Goal: Information Seeking & Learning: Learn about a topic

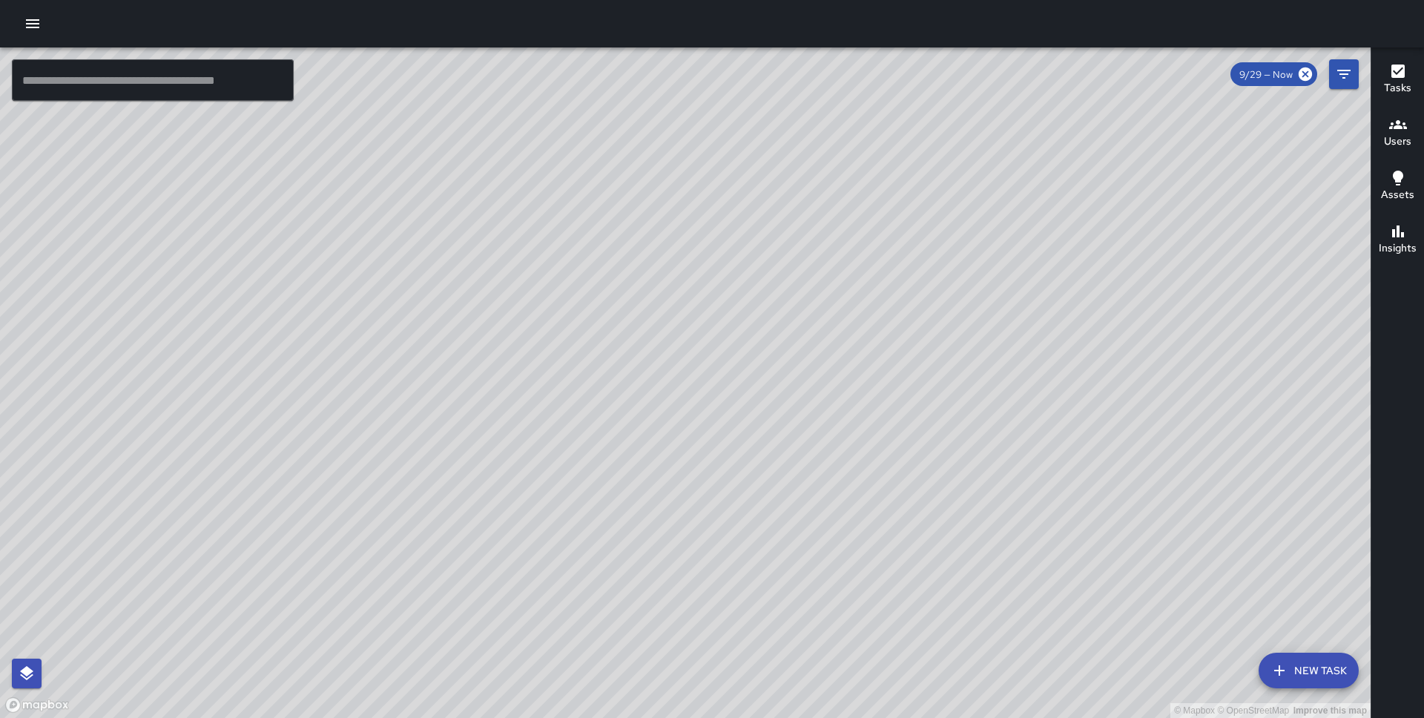
click at [679, 242] on div "© Mapbox © OpenStreetMap Improve this map BG Benard Greer 210 Washington Street…" at bounding box center [685, 382] width 1371 height 670
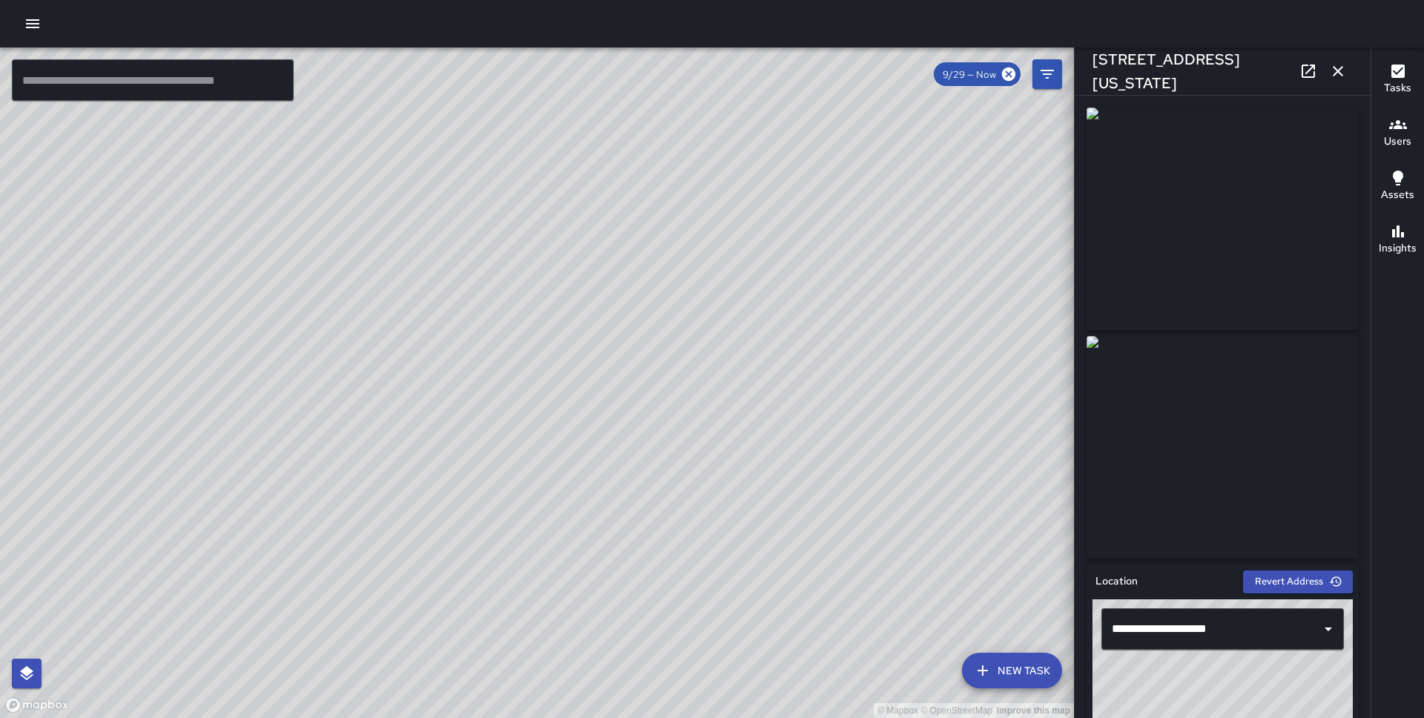
scroll to position [816, 0]
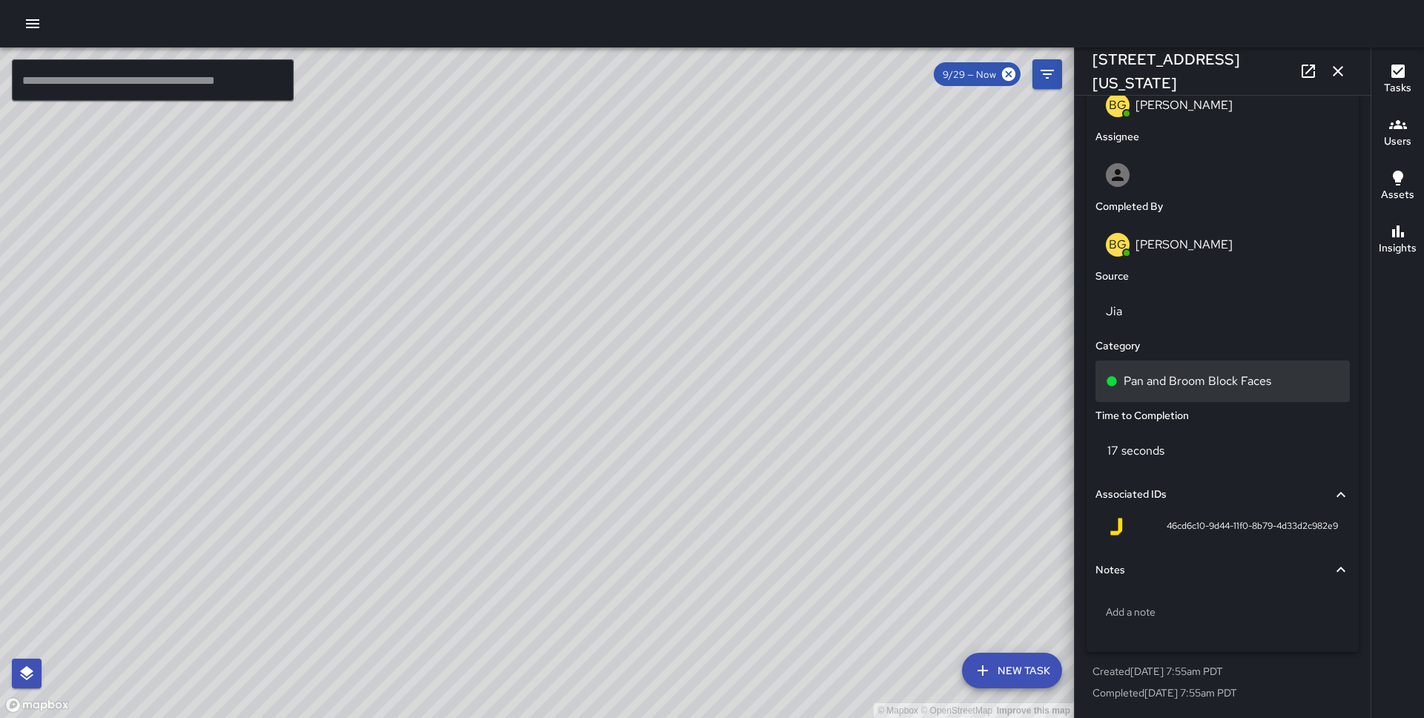
click at [1245, 375] on p "Pan and Broom Block Faces" at bounding box center [1198, 381] width 148 height 18
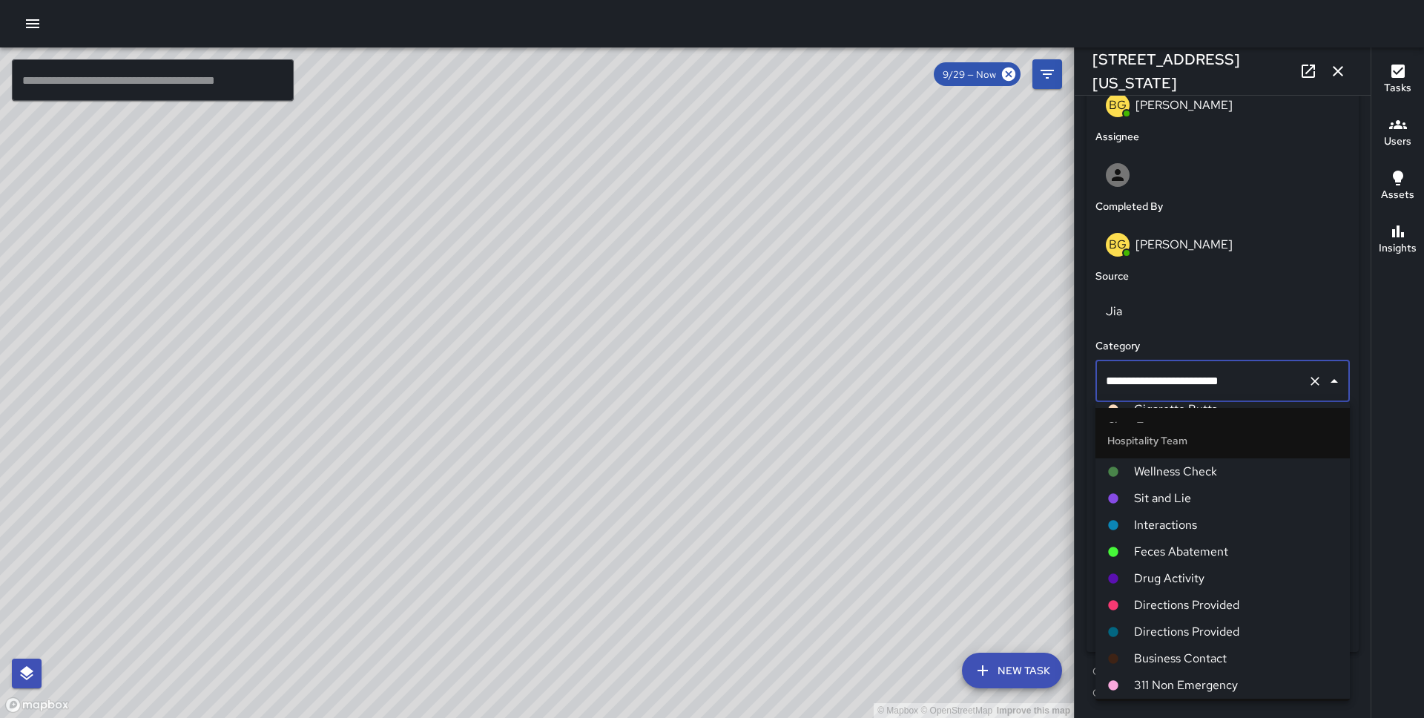
scroll to position [489, 0]
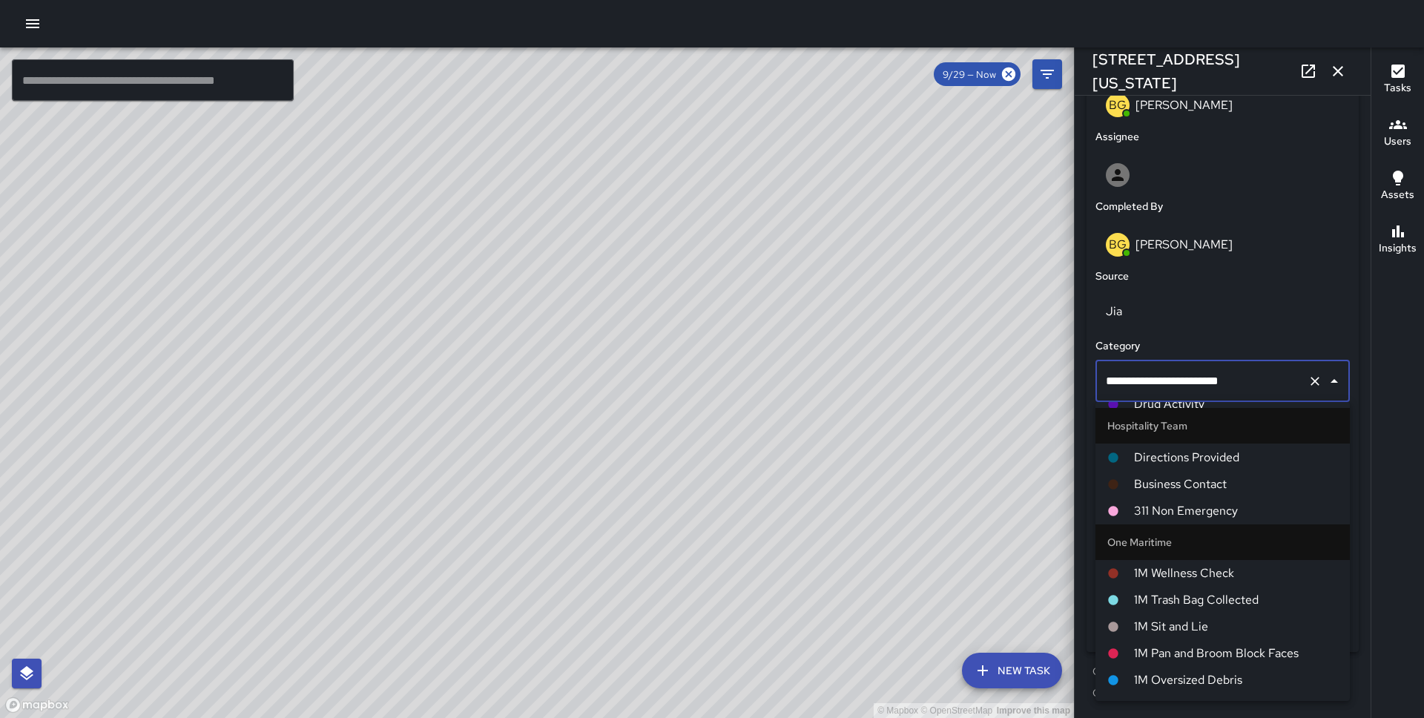
click at [1214, 656] on span "1M Pan and Broom Block Faces" at bounding box center [1236, 654] width 204 height 18
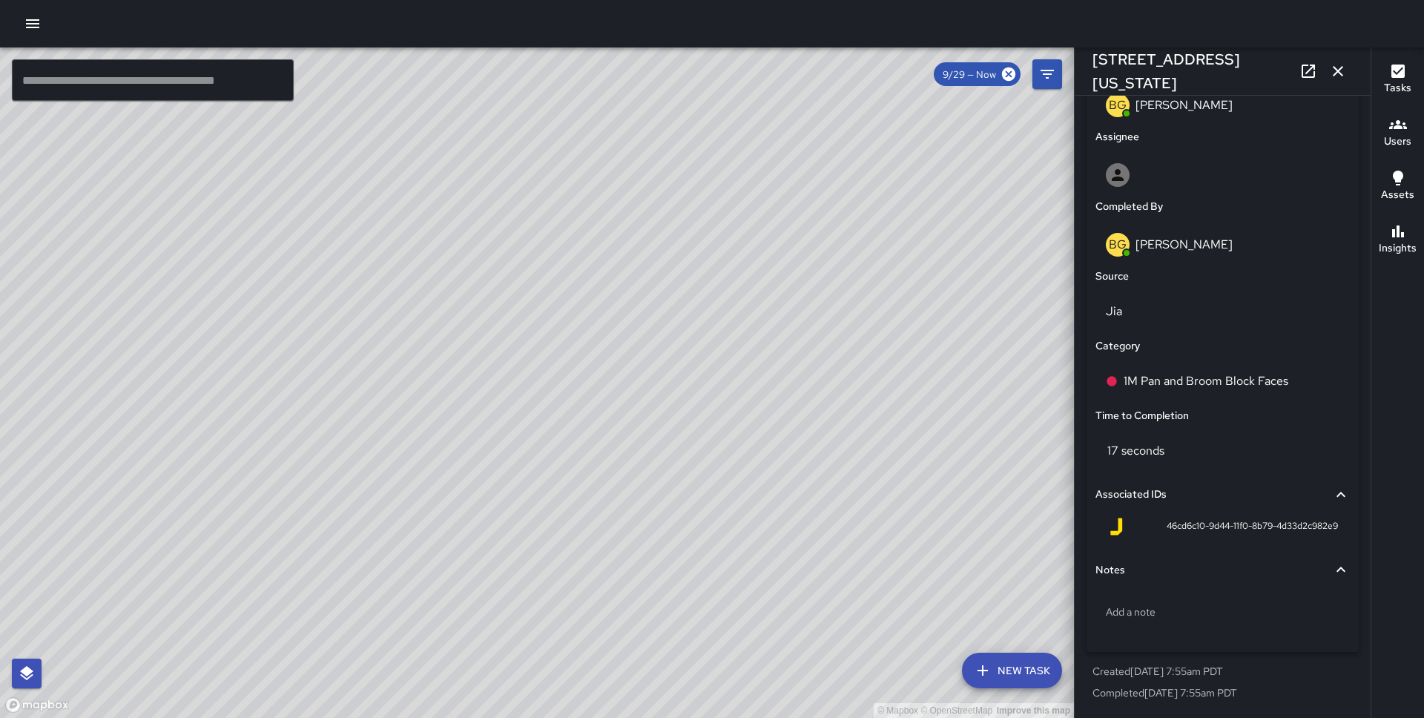
click at [1332, 68] on icon "button" at bounding box center [1338, 71] width 18 height 18
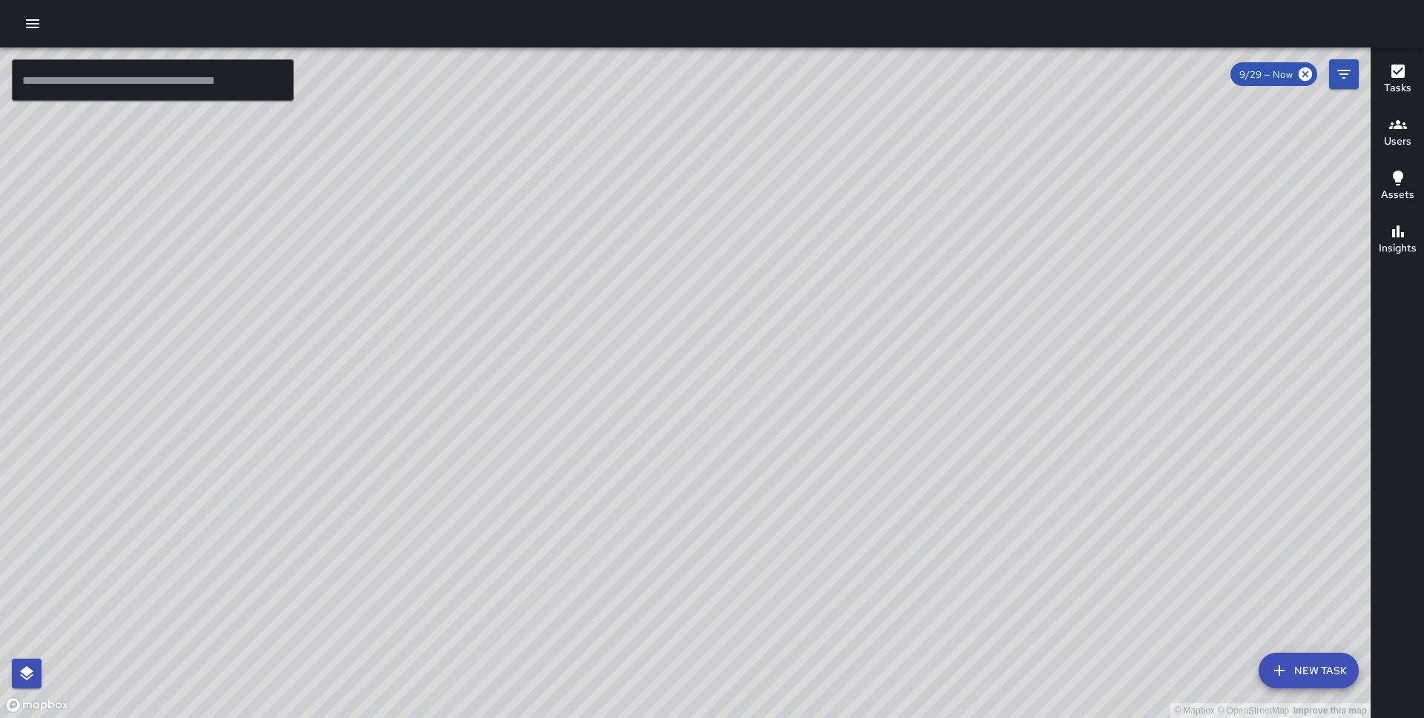
drag, startPoint x: 757, startPoint y: 444, endPoint x: 720, endPoint y: 244, distance: 203.5
click at [720, 244] on div "© Mapbox © OpenStreetMap Improve this map" at bounding box center [685, 382] width 1371 height 670
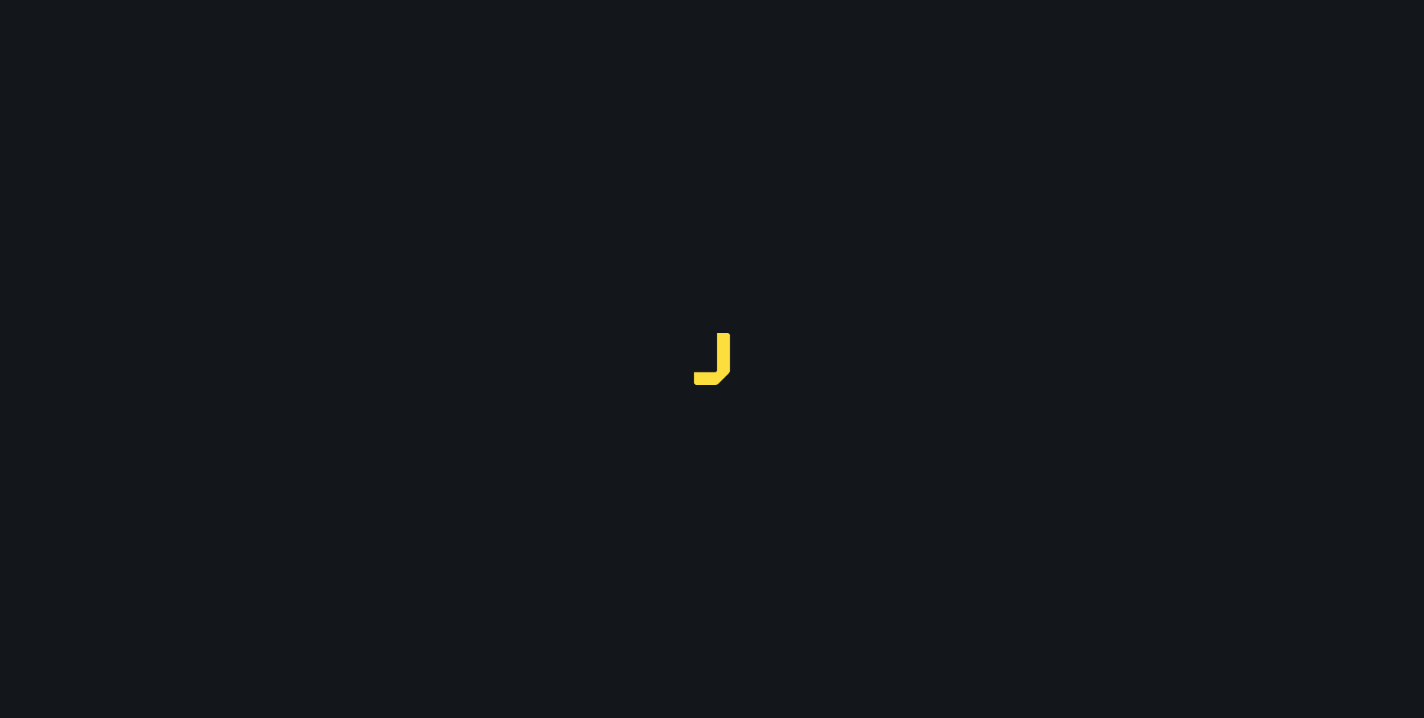
click at [24, 19] on div at bounding box center [712, 359] width 1424 height 718
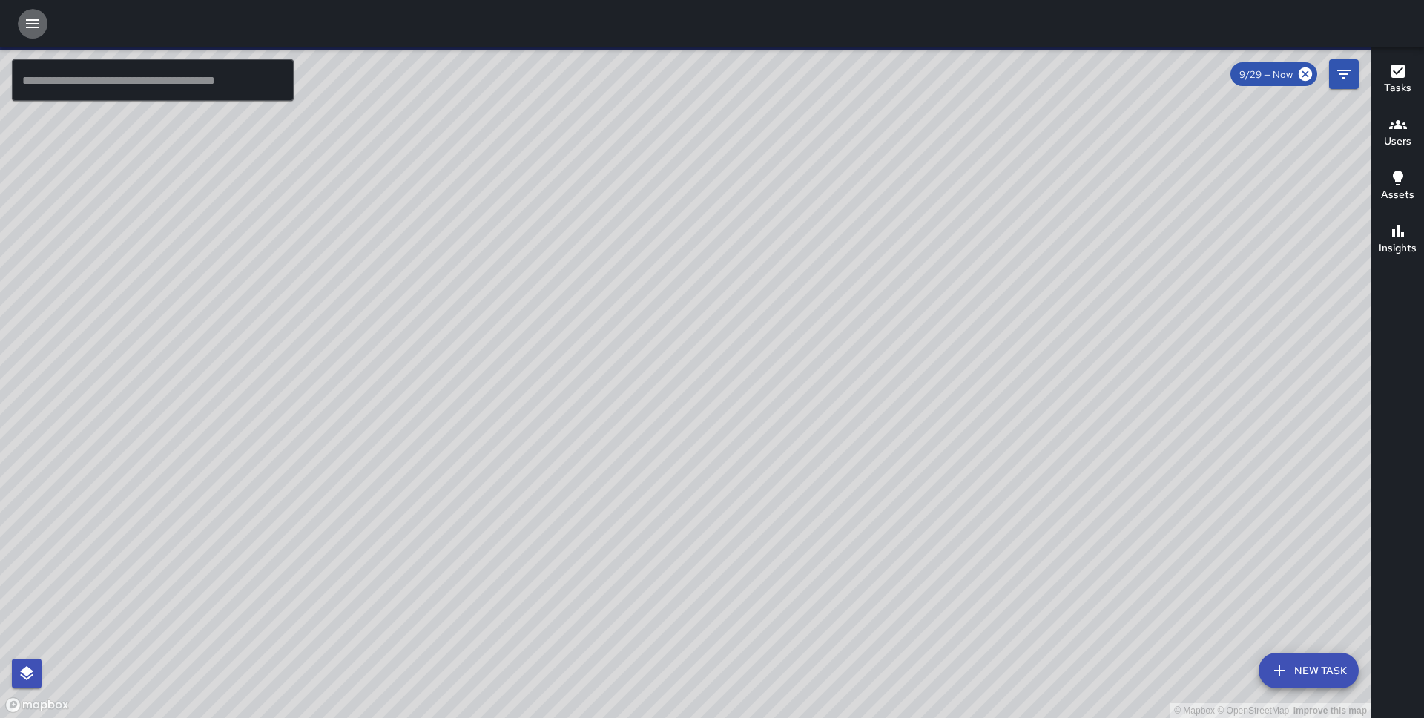
click at [32, 30] on icon "button" at bounding box center [33, 24] width 18 height 18
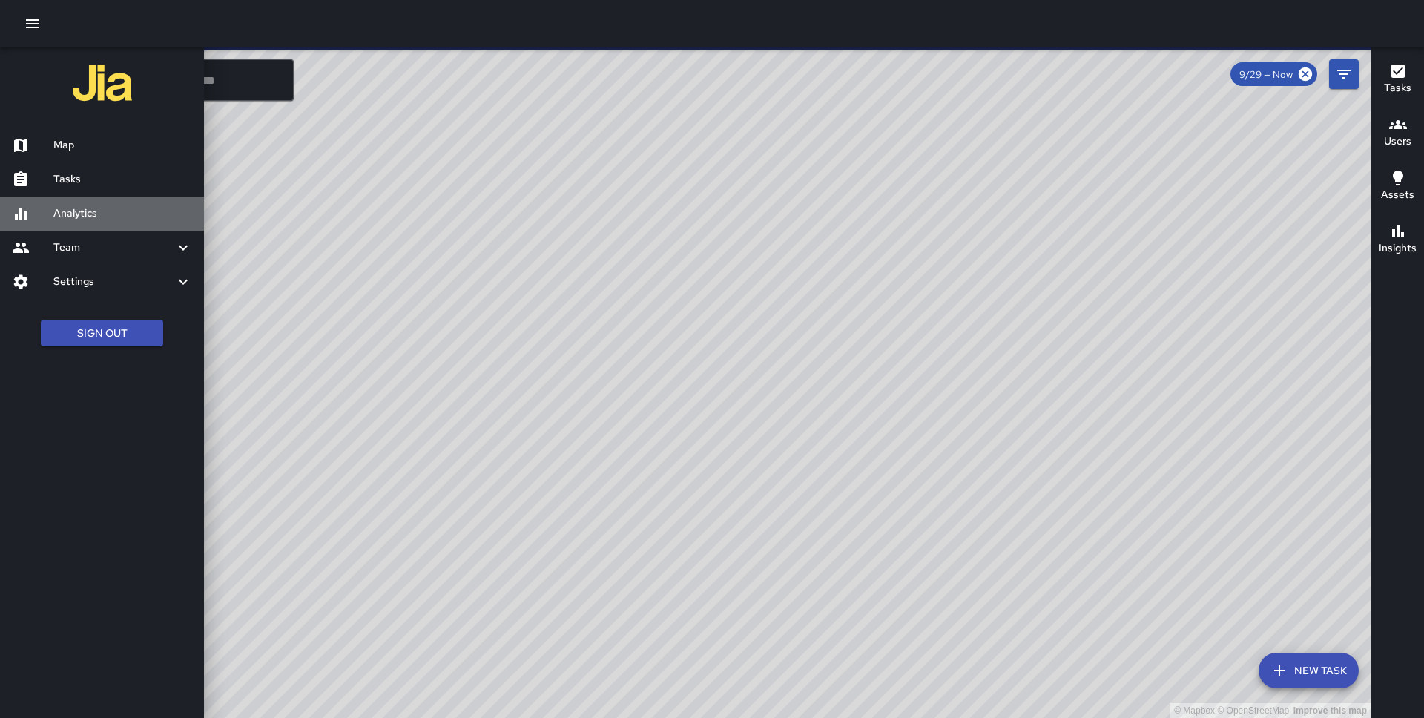
click at [79, 220] on h6 "Analytics" at bounding box center [122, 213] width 139 height 16
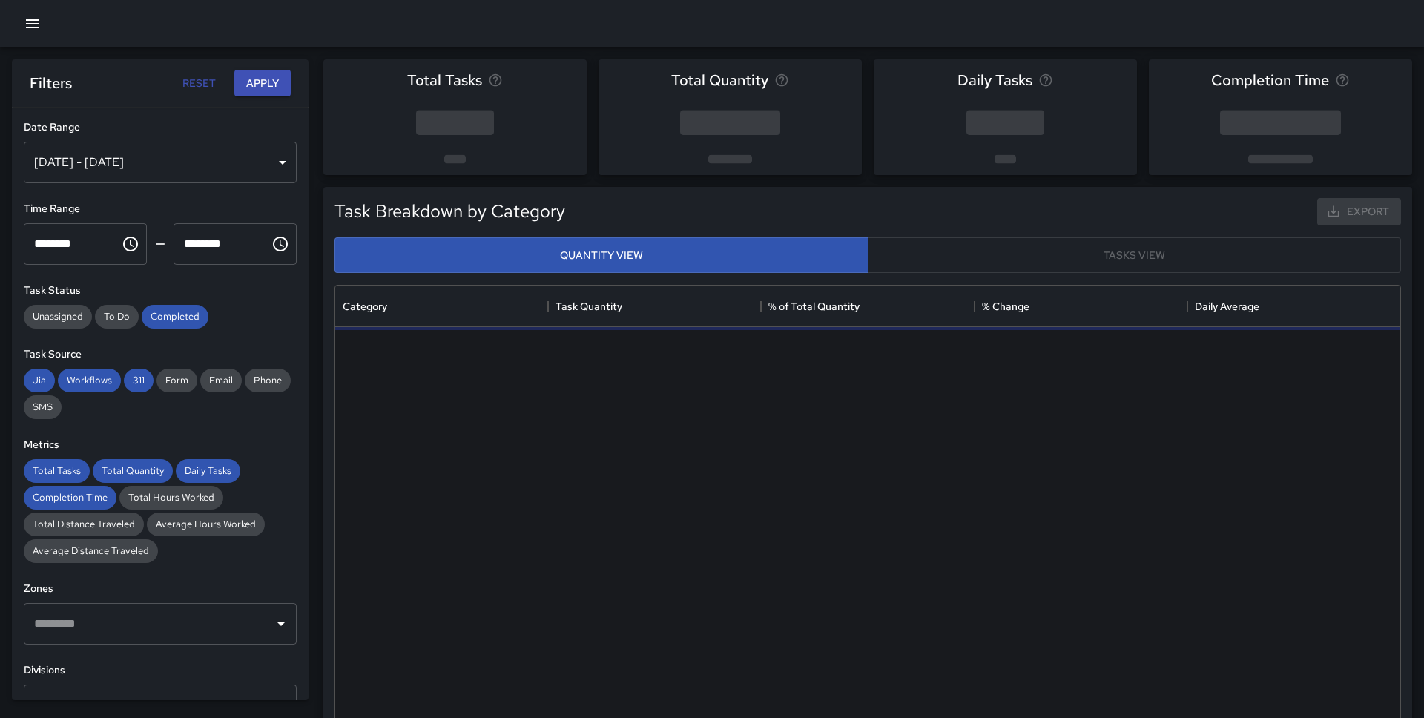
scroll to position [444, 1065]
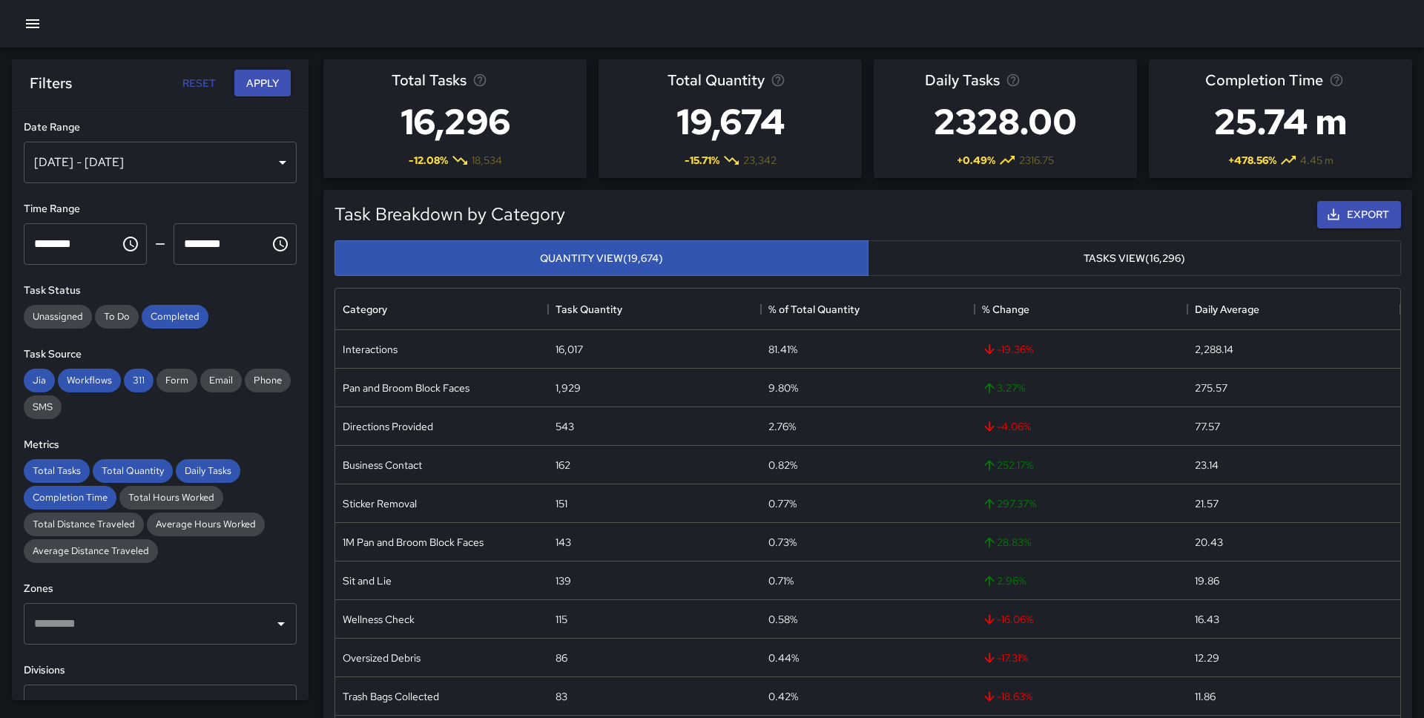
click at [268, 167] on div "[DATE] - [DATE]" at bounding box center [160, 163] width 273 height 42
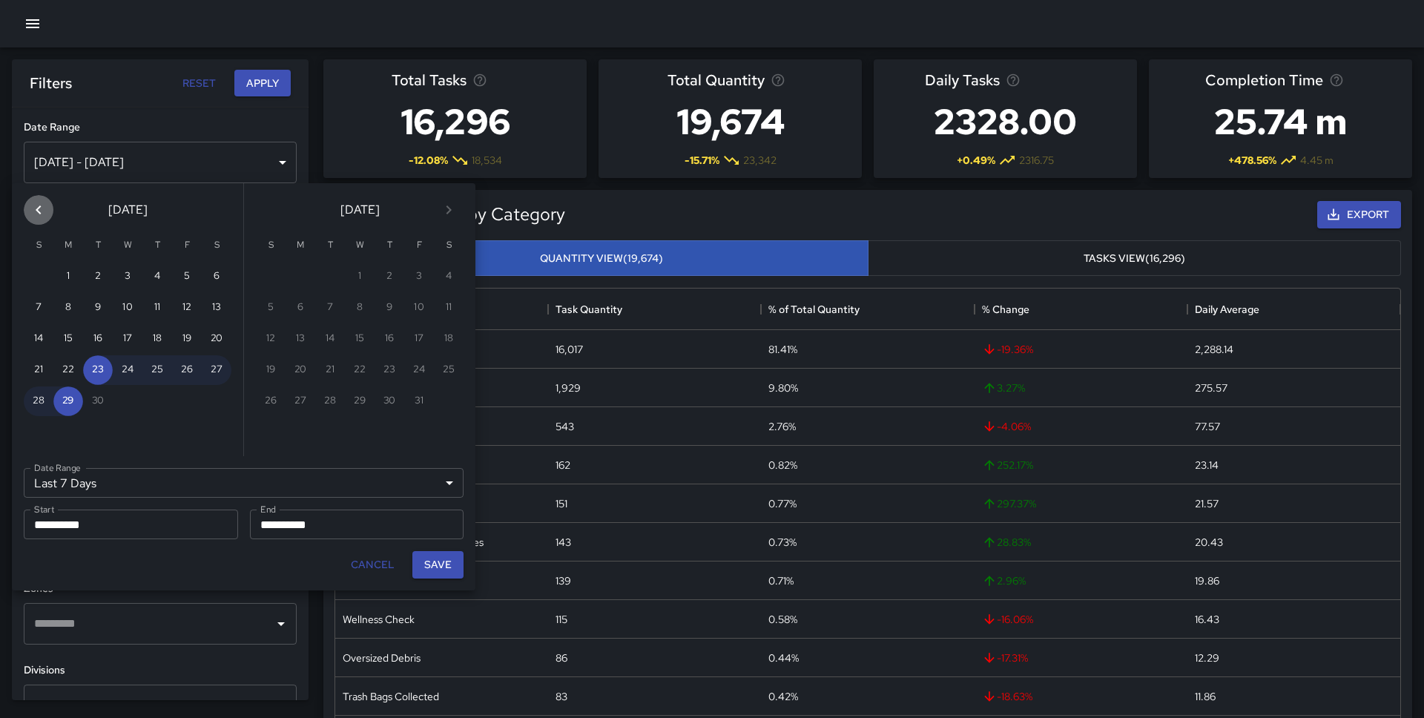
click at [50, 208] on button "Previous month" at bounding box center [39, 210] width 30 height 30
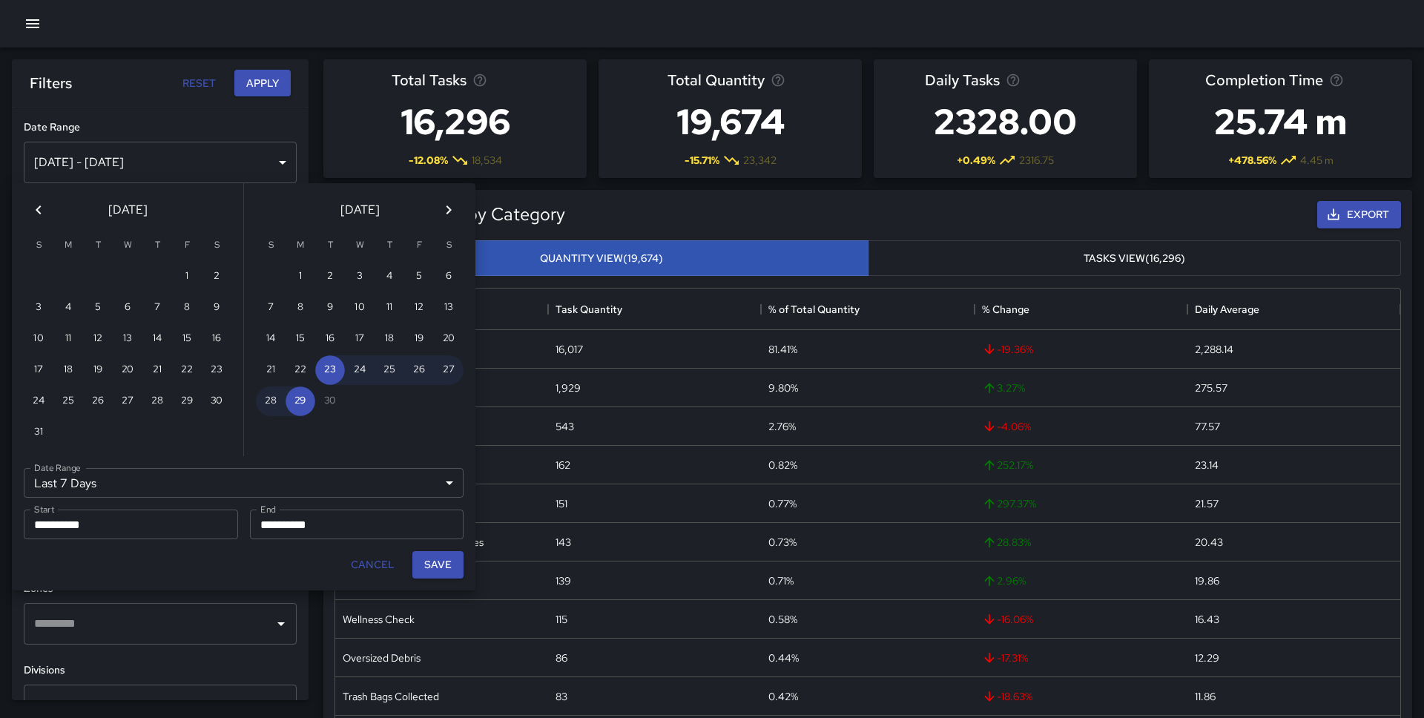
click at [50, 208] on button "Previous month" at bounding box center [39, 210] width 30 height 30
click at [74, 397] on button "28" at bounding box center [68, 401] width 30 height 30
type input "******"
type input "**********"
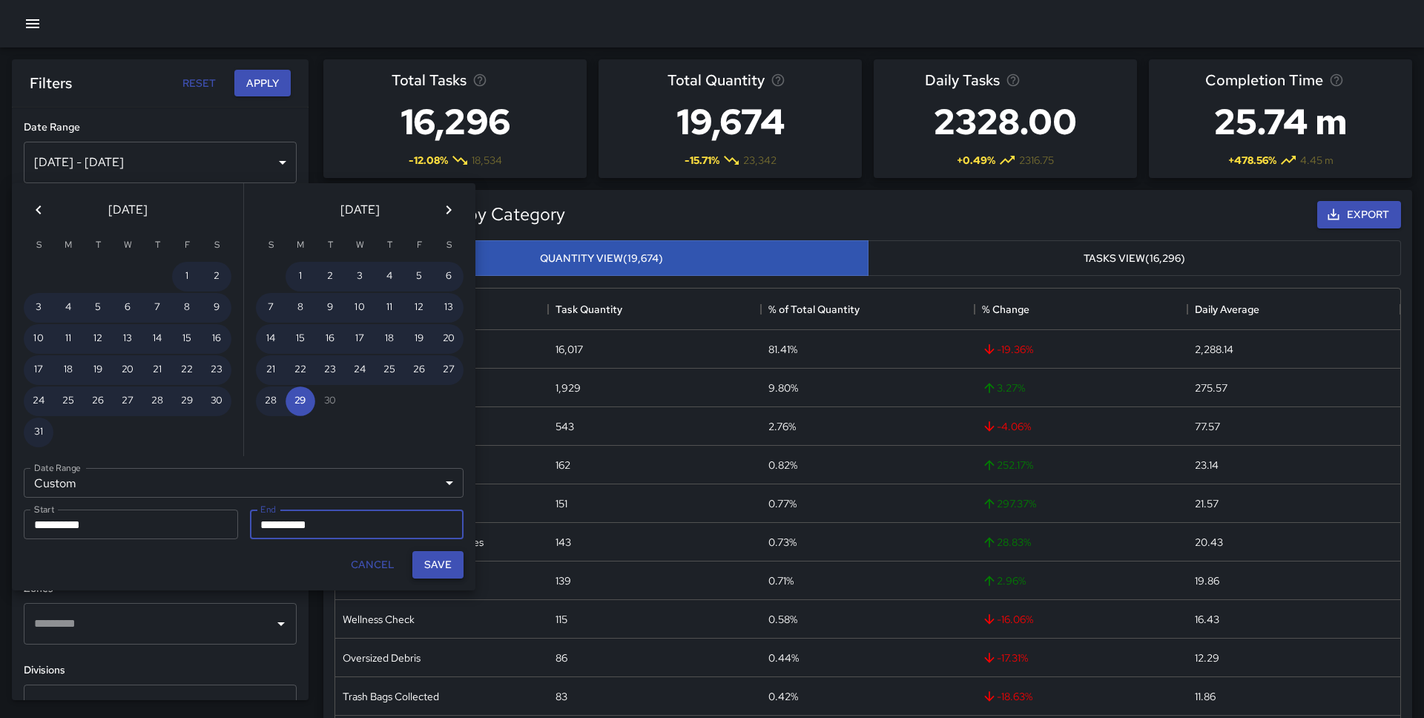
click at [448, 561] on button "Save" at bounding box center [437, 564] width 51 height 27
type input "**********"
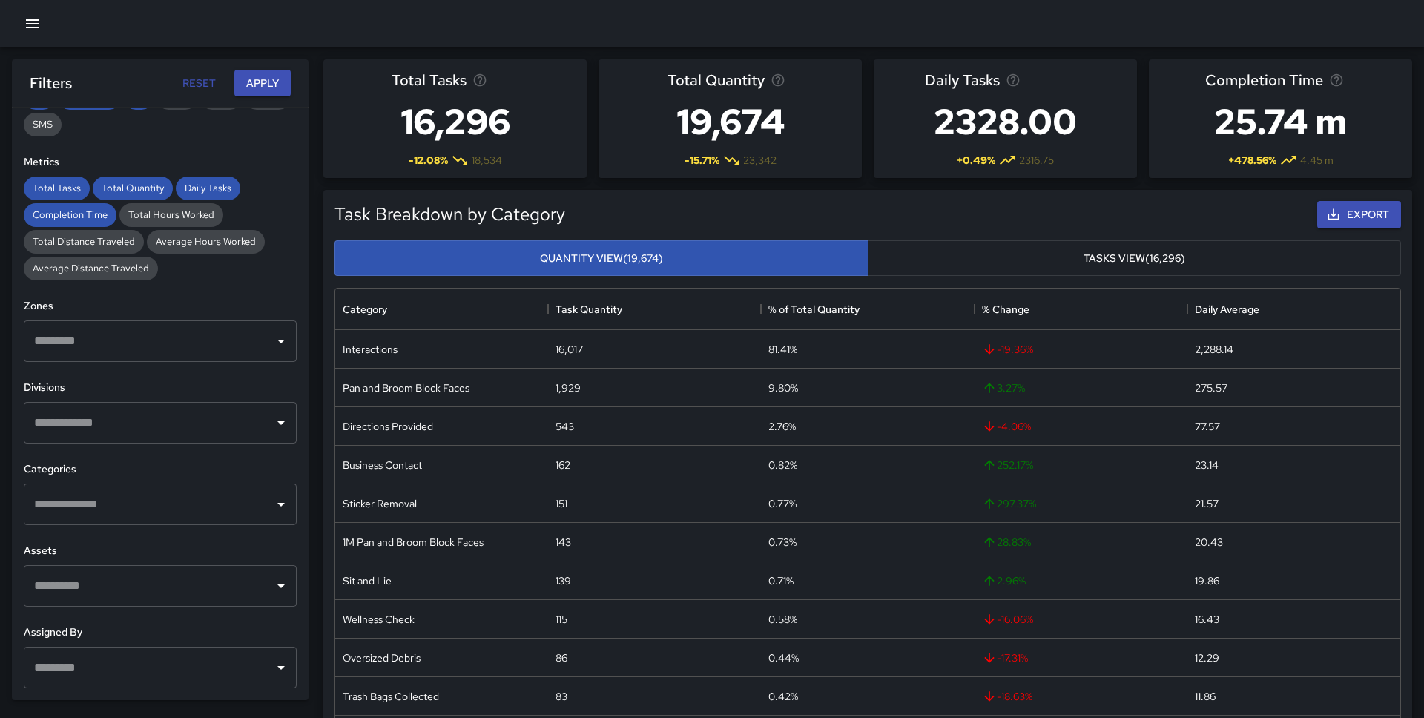
scroll to position [364, 0]
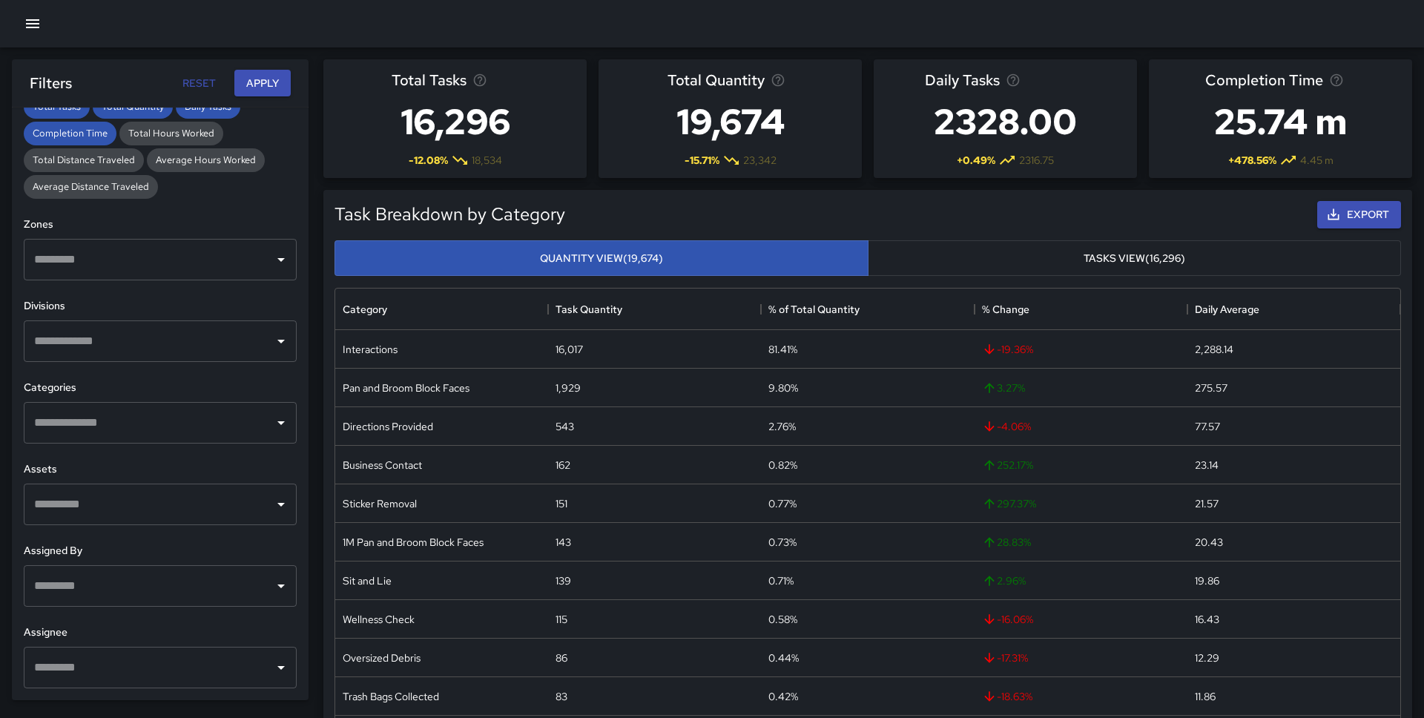
click at [191, 340] on input "text" at bounding box center [148, 341] width 237 height 28
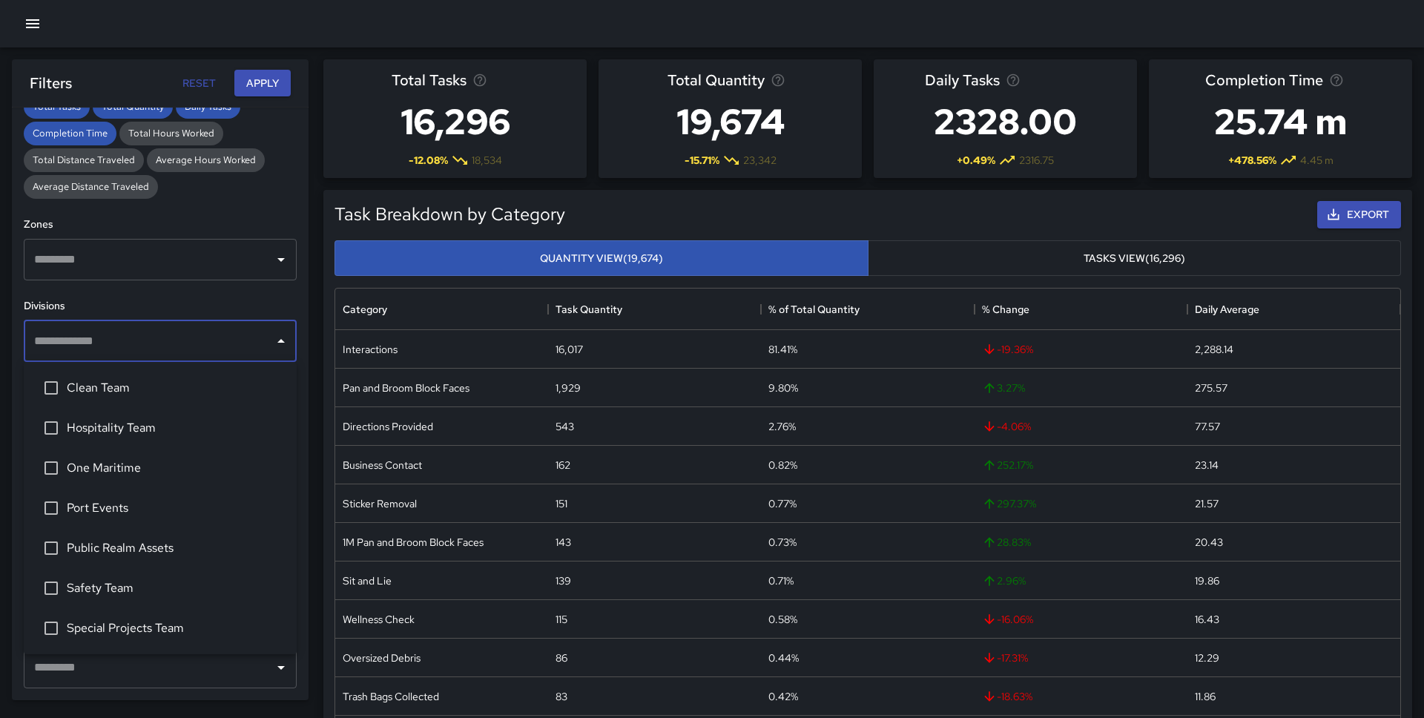
click at [121, 587] on span "Safety Team" at bounding box center [176, 588] width 218 height 18
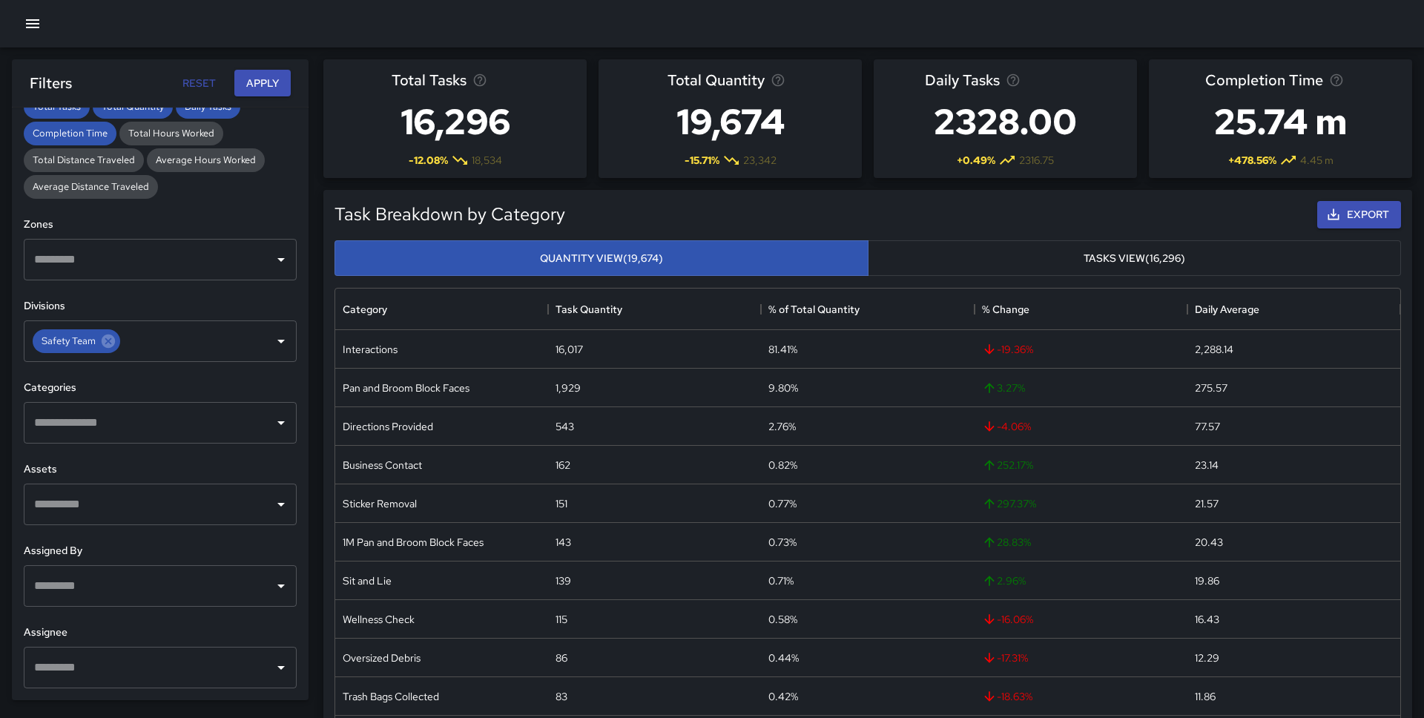
click at [227, 286] on div "**********" at bounding box center [160, 404] width 297 height 593
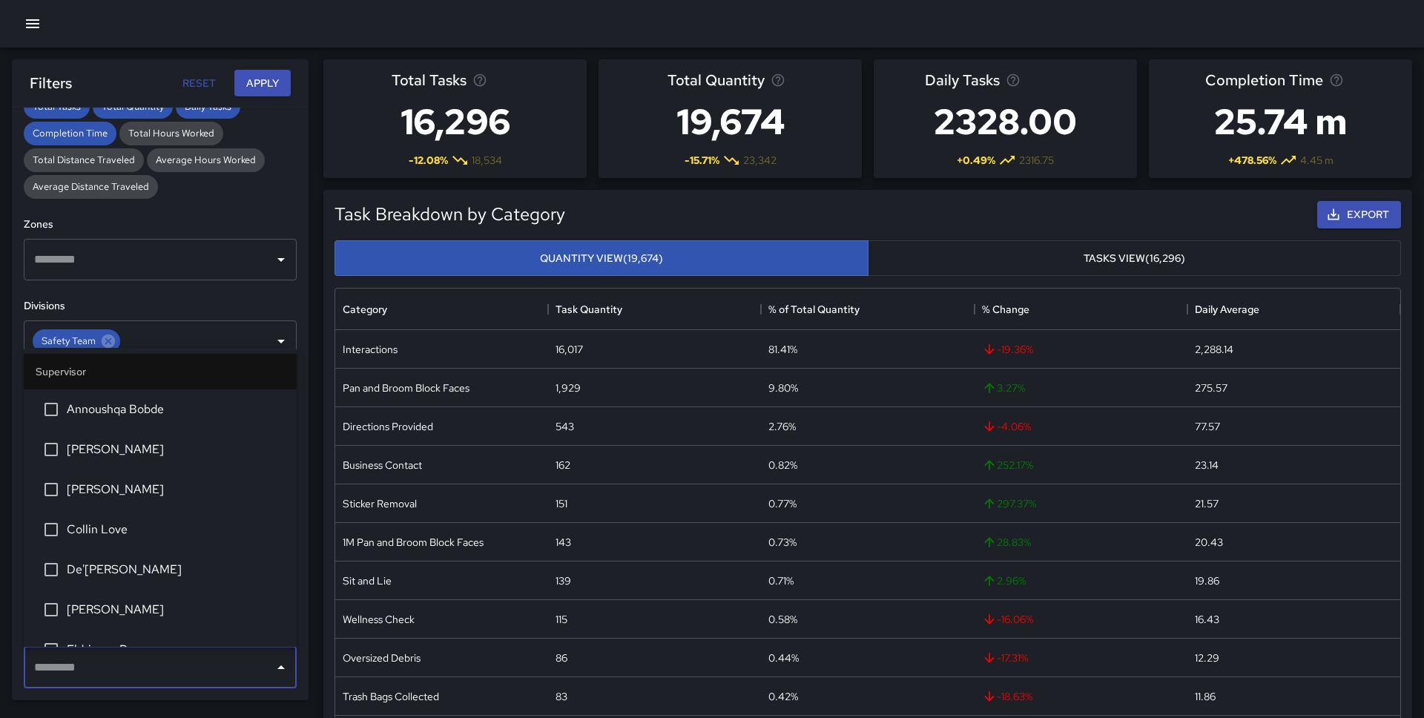
click at [125, 656] on input "text" at bounding box center [148, 667] width 237 height 28
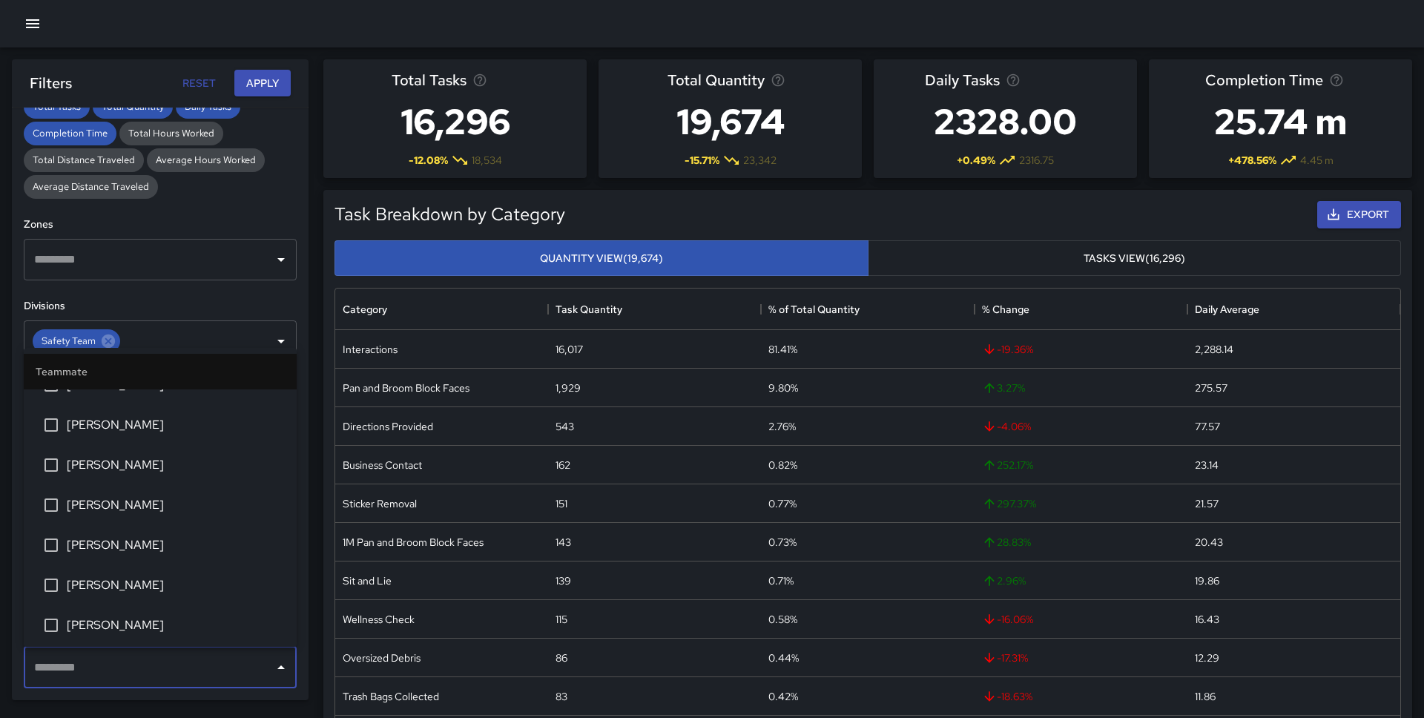
scroll to position [742, 0]
click at [154, 507] on span "[PERSON_NAME]" at bounding box center [176, 504] width 218 height 18
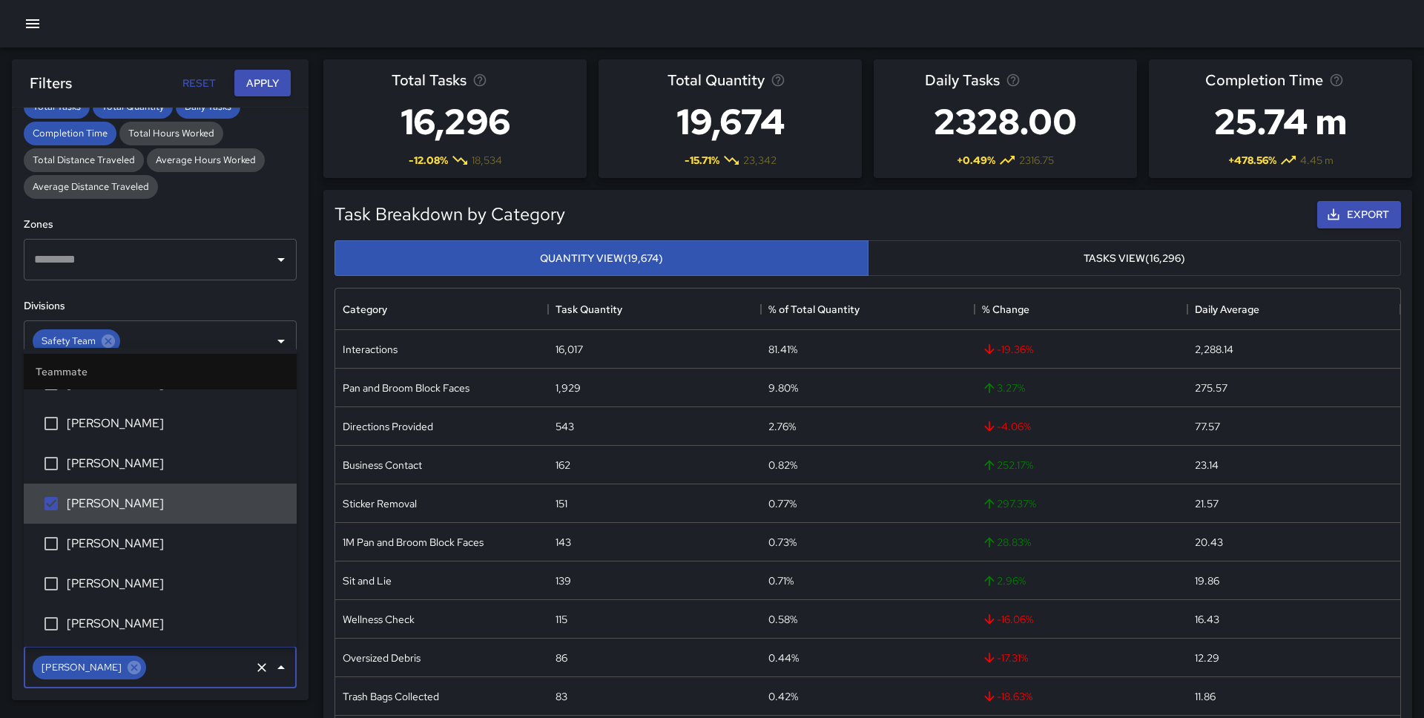
click at [157, 543] on span "[PERSON_NAME]" at bounding box center [176, 544] width 218 height 18
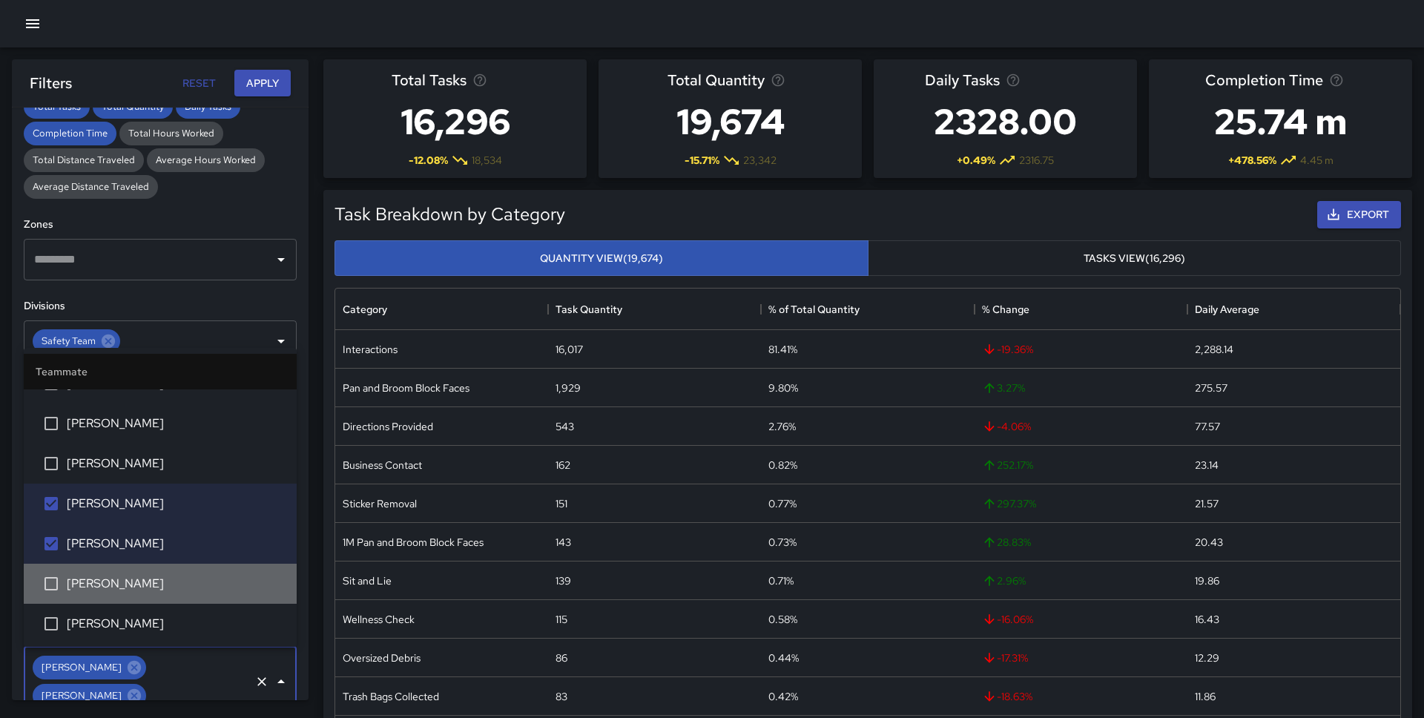
click at [157, 581] on span "[PERSON_NAME]" at bounding box center [176, 584] width 218 height 18
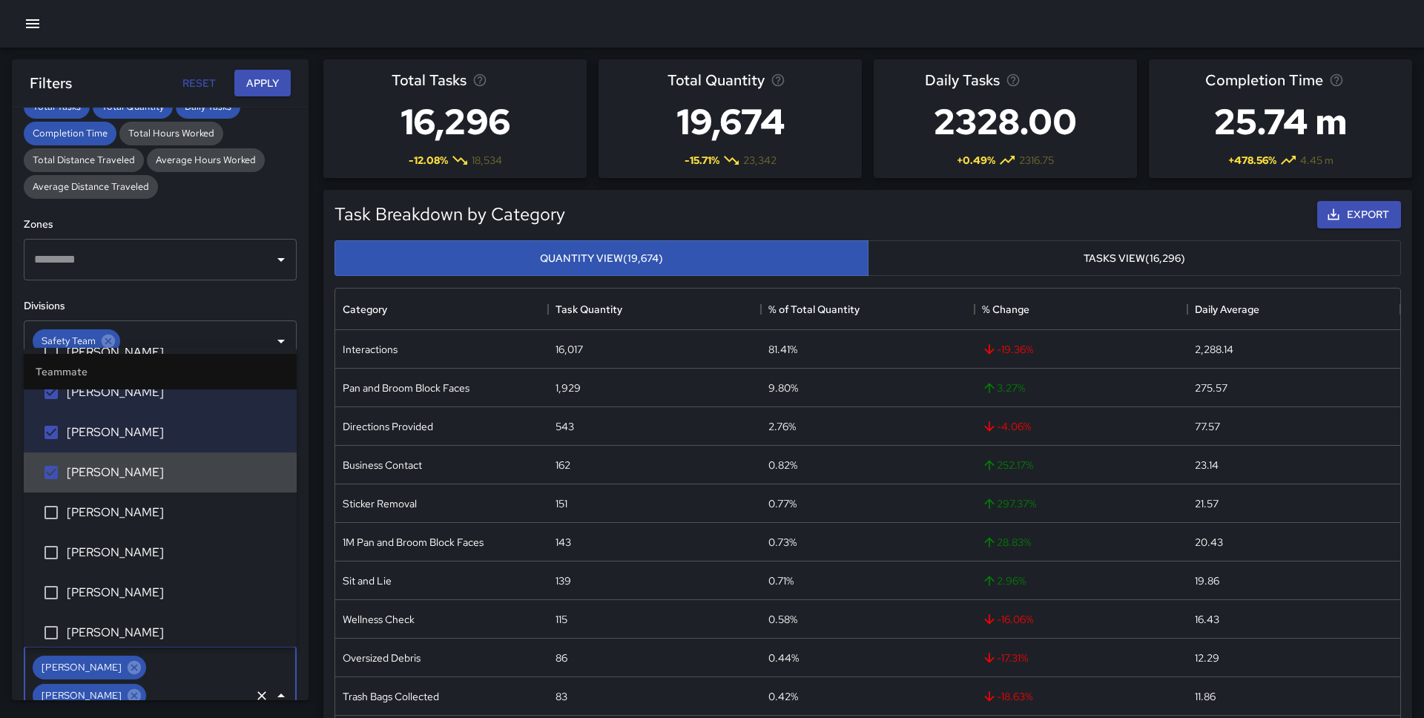
scroll to position [857, 0]
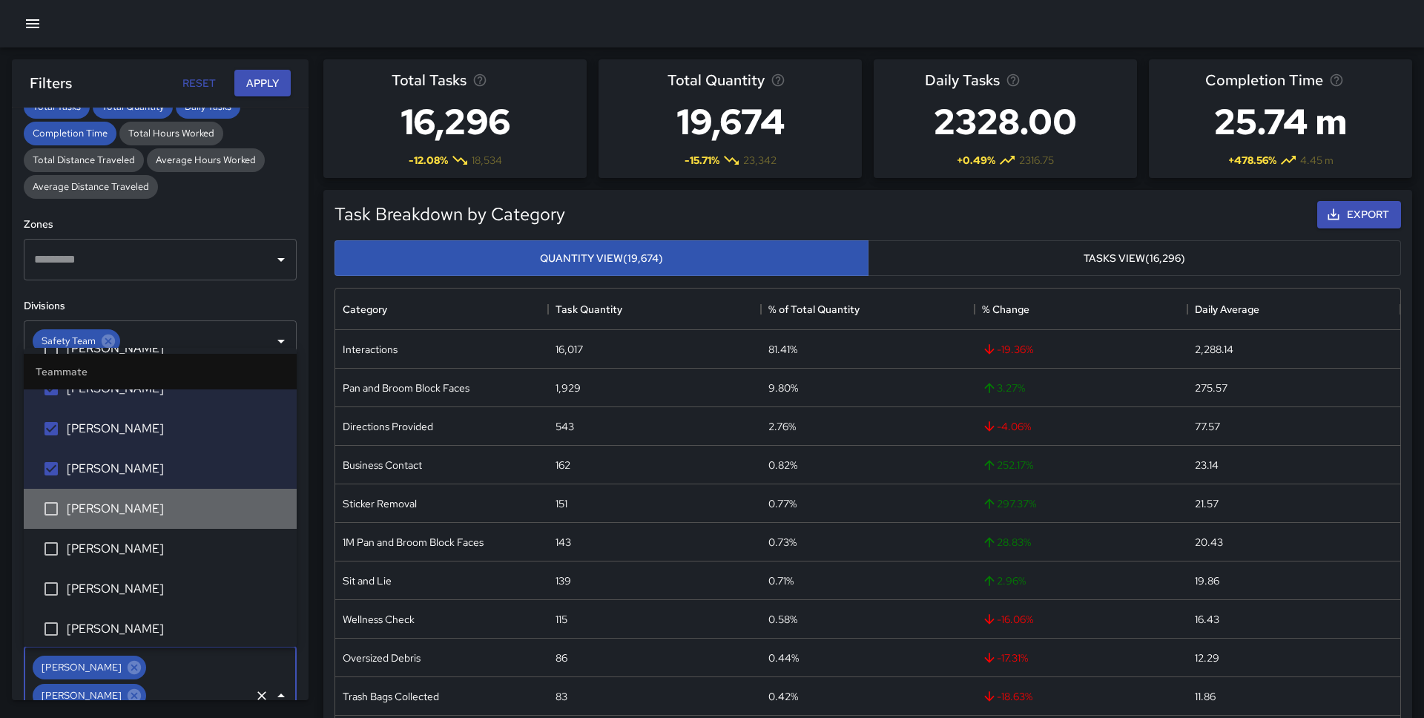
click at [144, 508] on span "[PERSON_NAME]" at bounding box center [176, 509] width 218 height 18
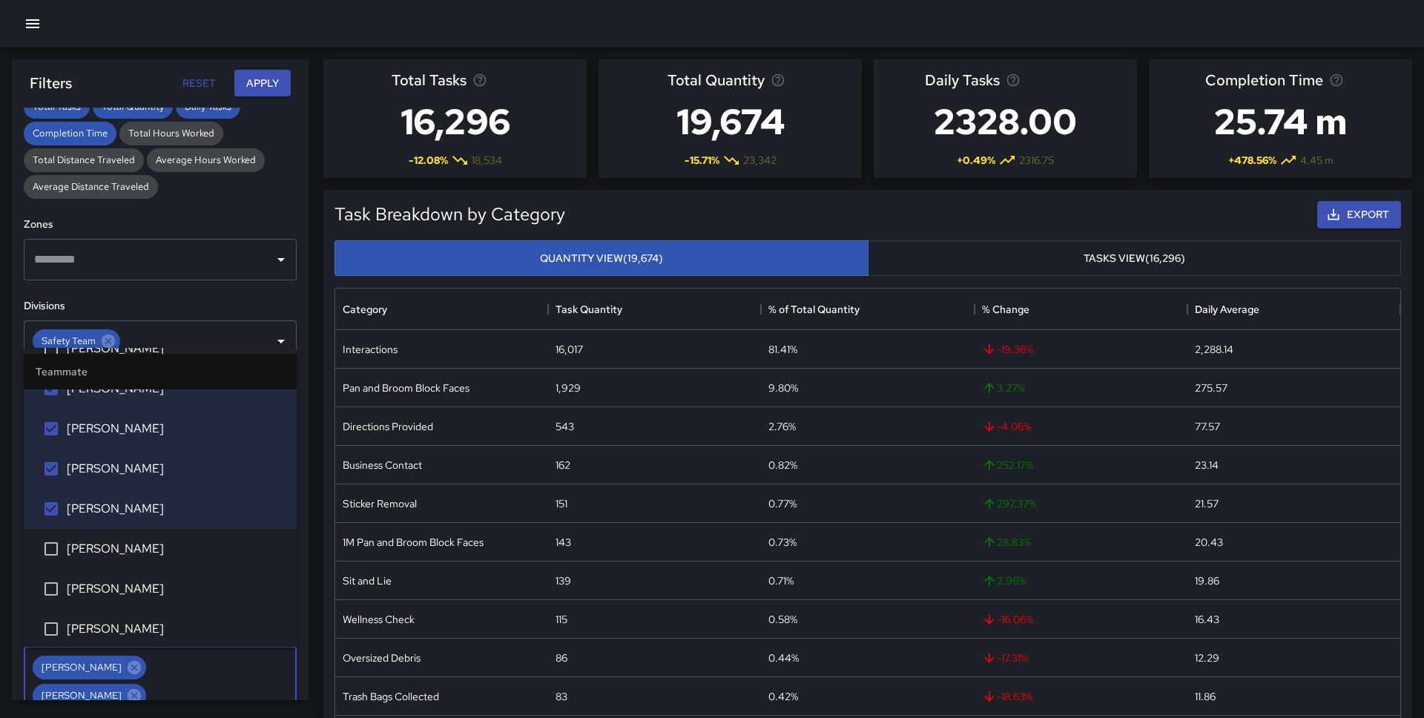
click at [144, 547] on span "[PERSON_NAME]" at bounding box center [176, 549] width 218 height 18
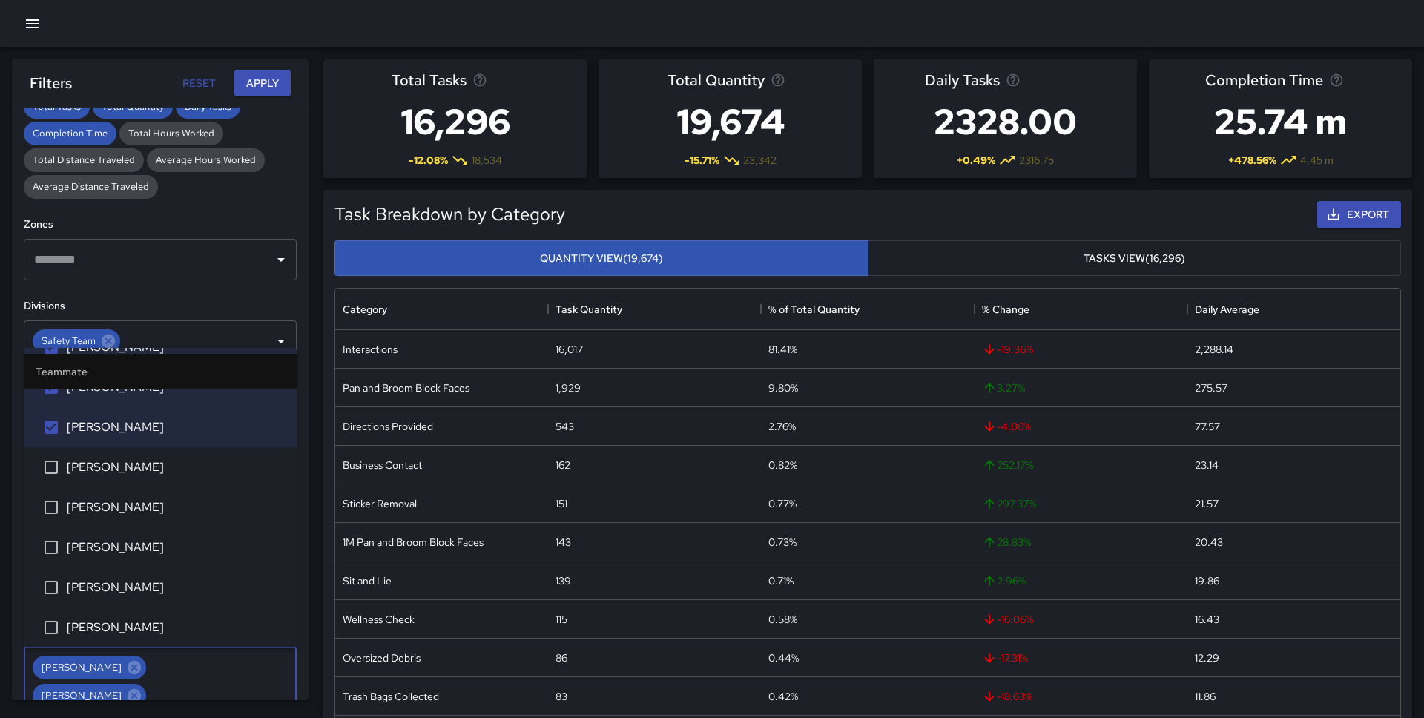
click at [145, 547] on span "[PERSON_NAME]" at bounding box center [176, 547] width 218 height 18
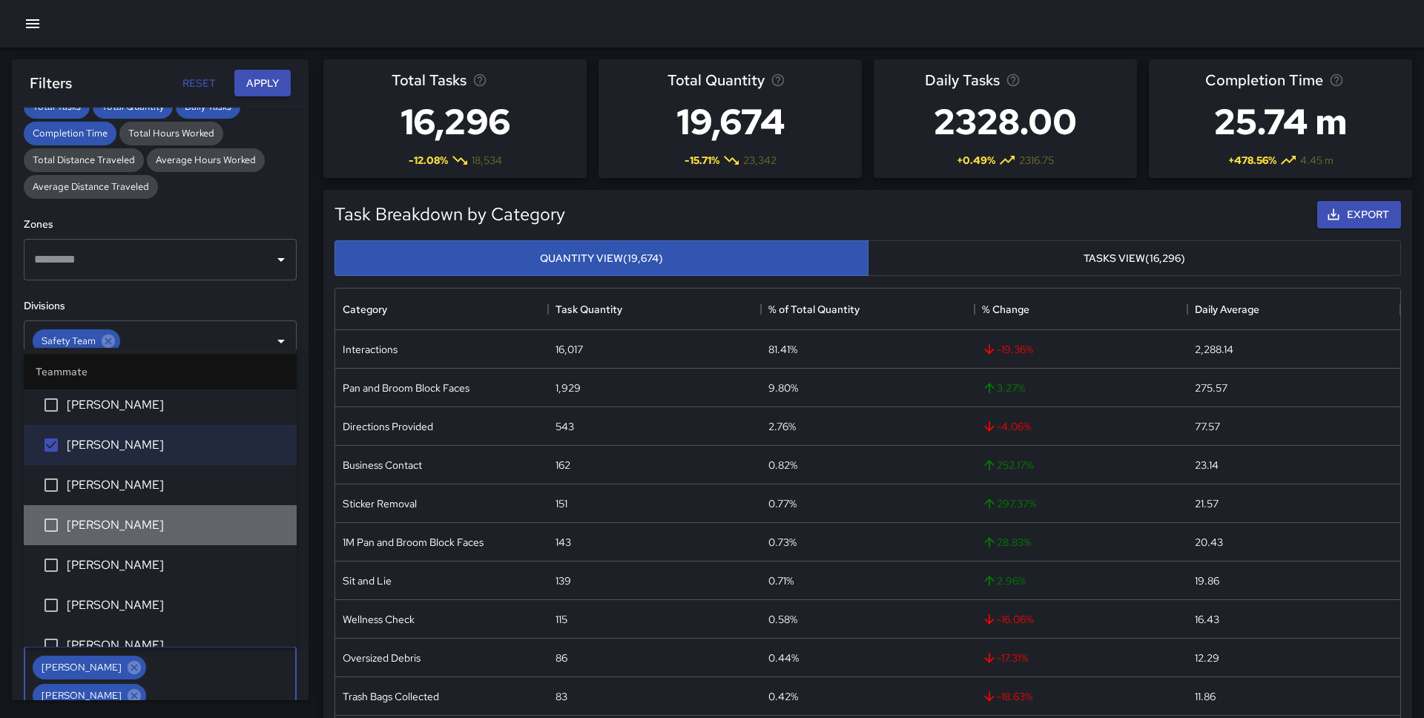
click at [144, 529] on span "[PERSON_NAME]" at bounding box center [176, 525] width 218 height 18
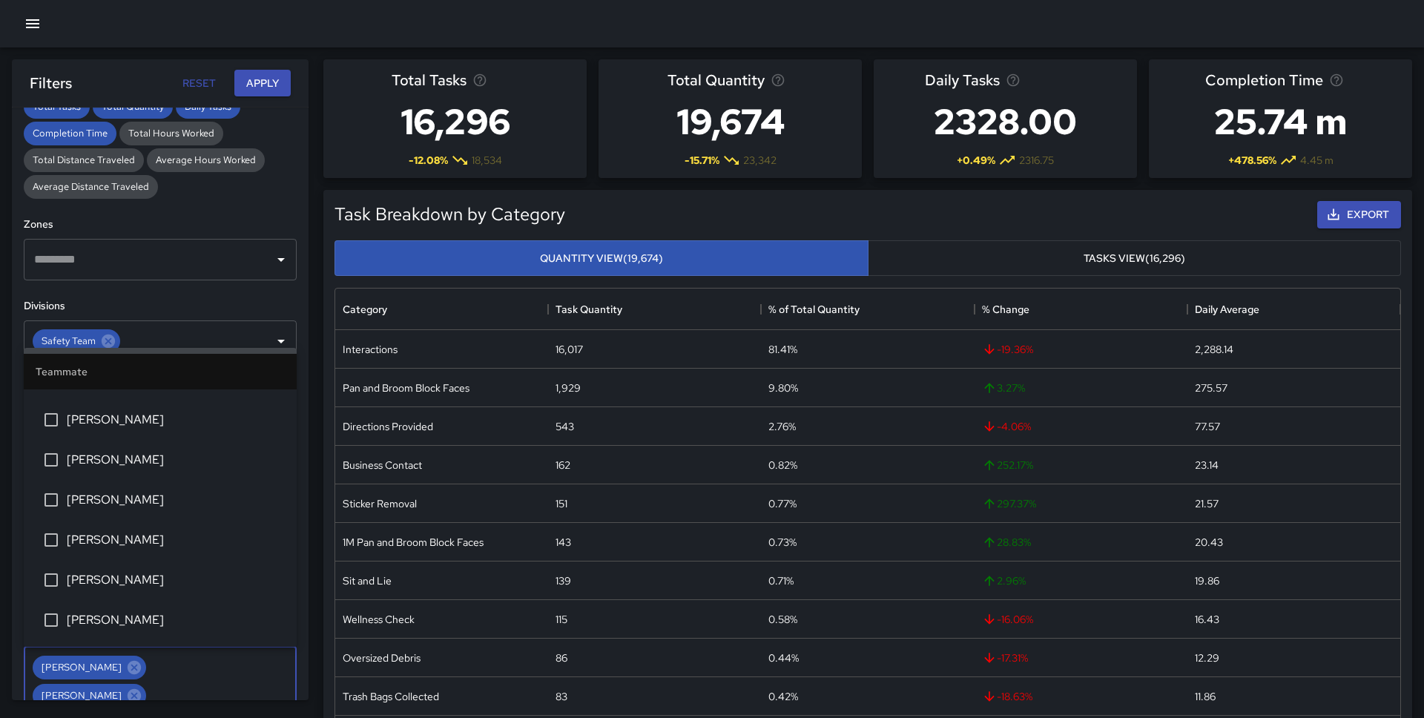
scroll to position [1270, 0]
click at [144, 528] on span "[PERSON_NAME]" at bounding box center [176, 537] width 218 height 18
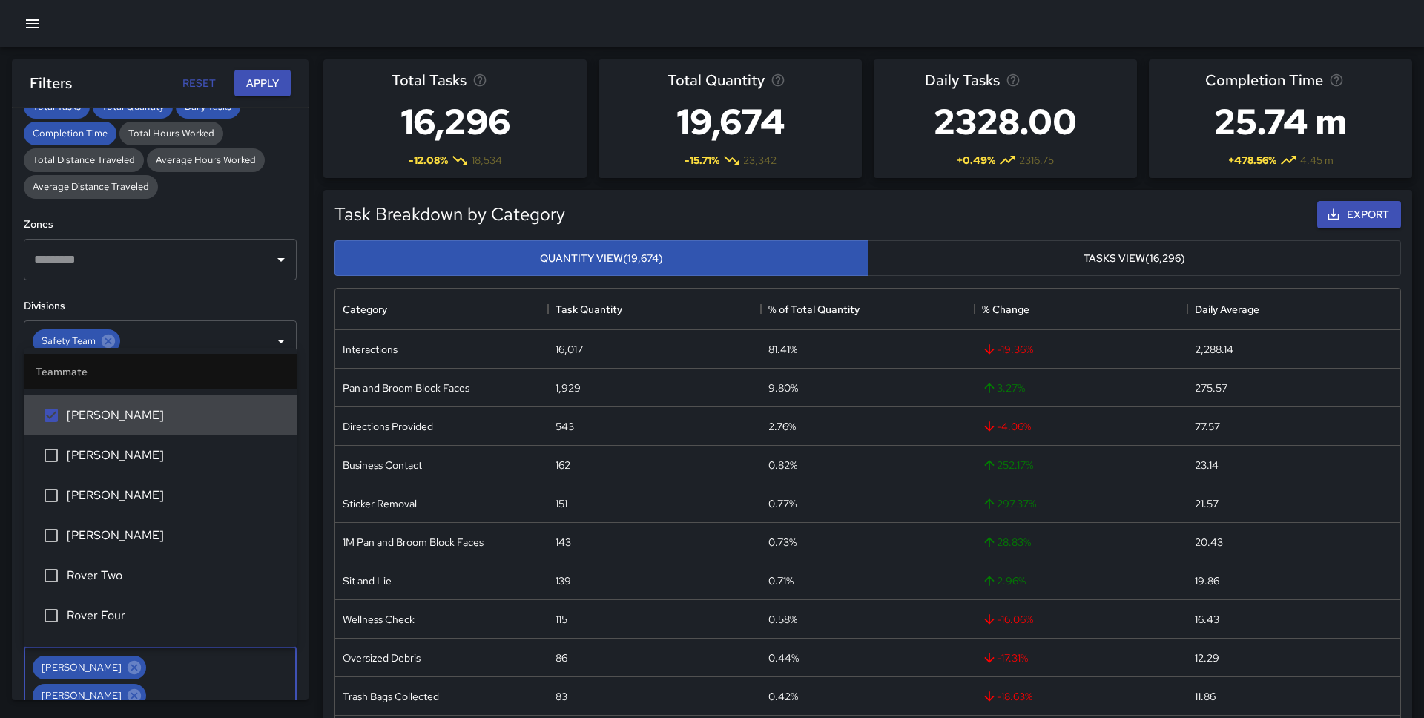
scroll to position [1393, 0]
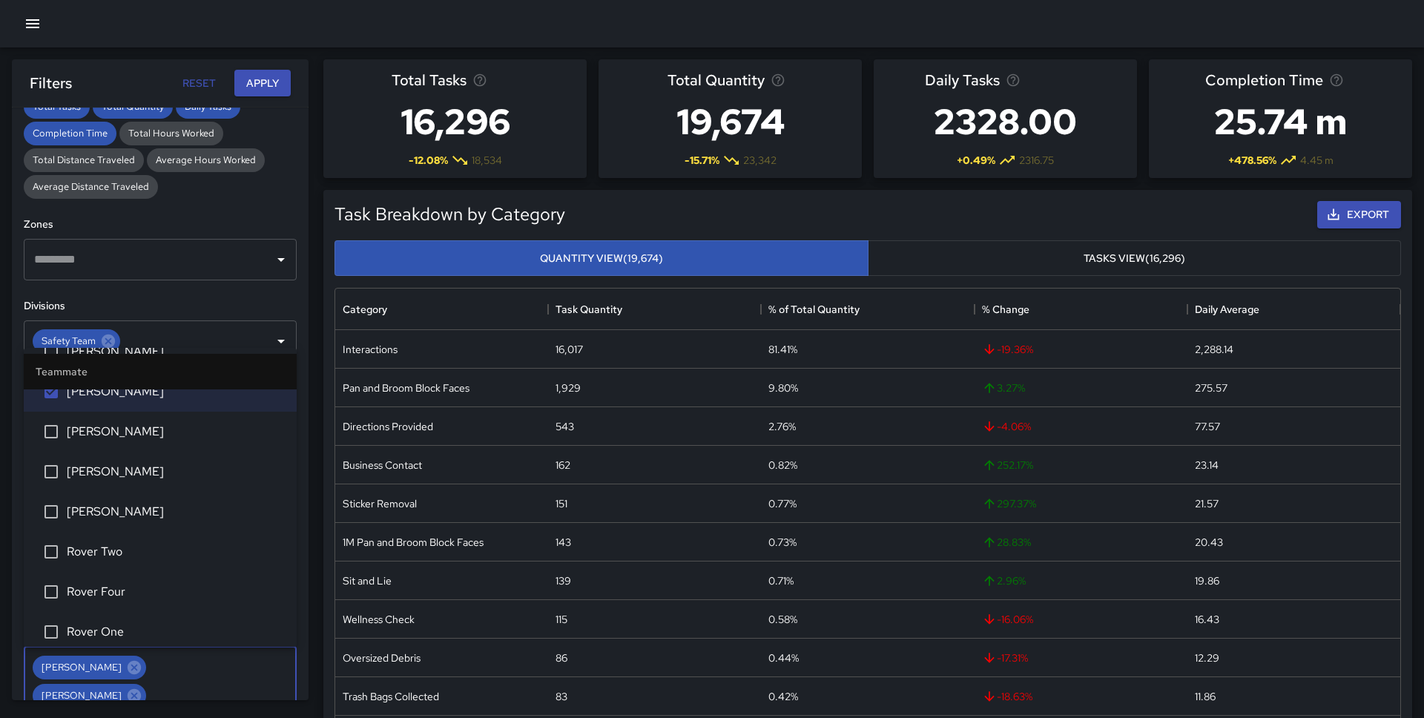
click at [142, 513] on span "[PERSON_NAME]" at bounding box center [176, 512] width 218 height 18
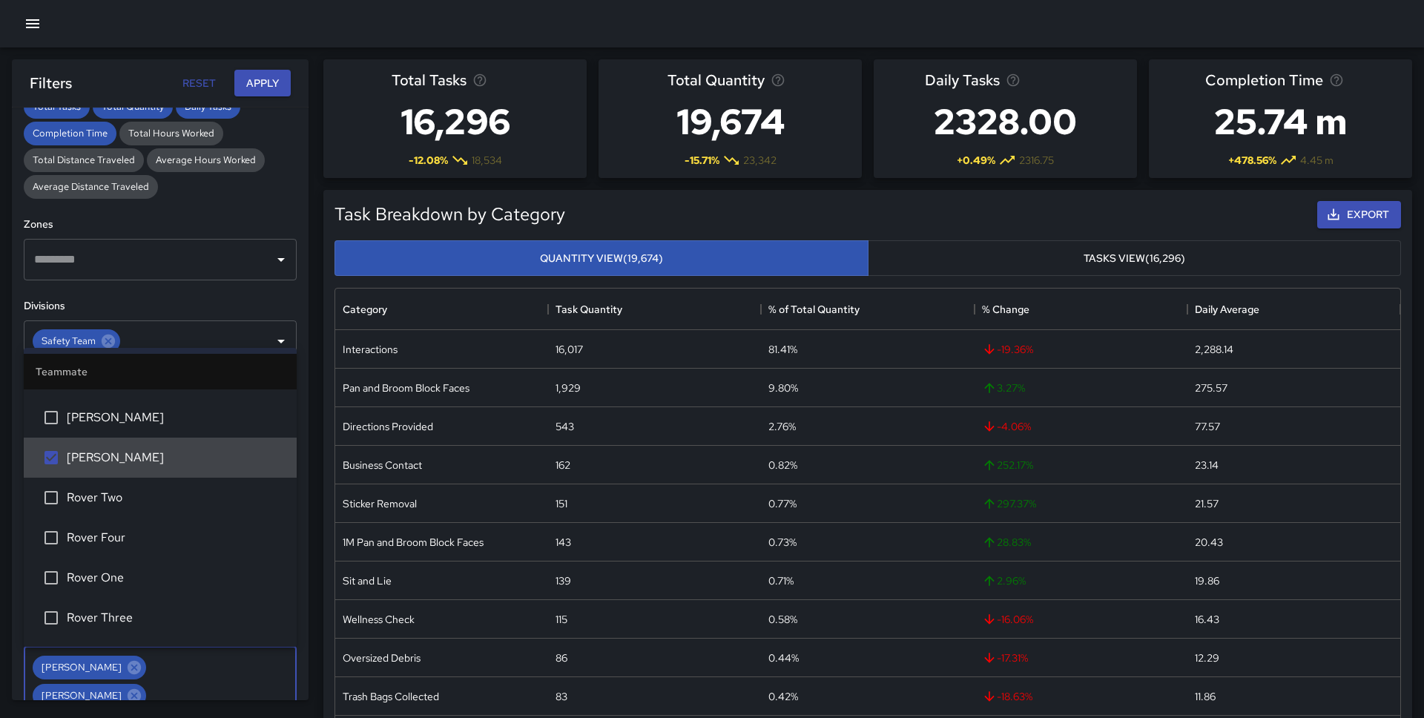
scroll to position [1478, 0]
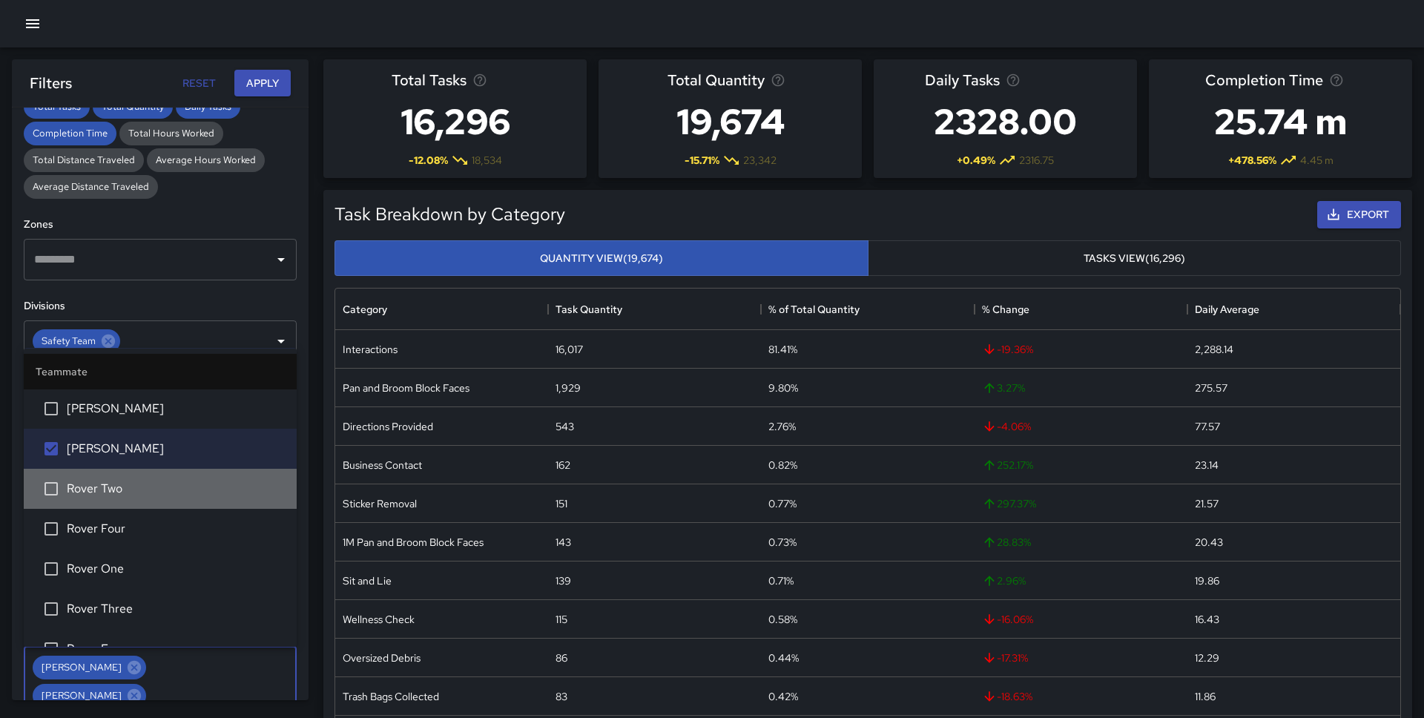
click at [142, 500] on li "Rover Two" at bounding box center [160, 489] width 273 height 40
click at [142, 535] on span "Rover Four" at bounding box center [176, 529] width 218 height 18
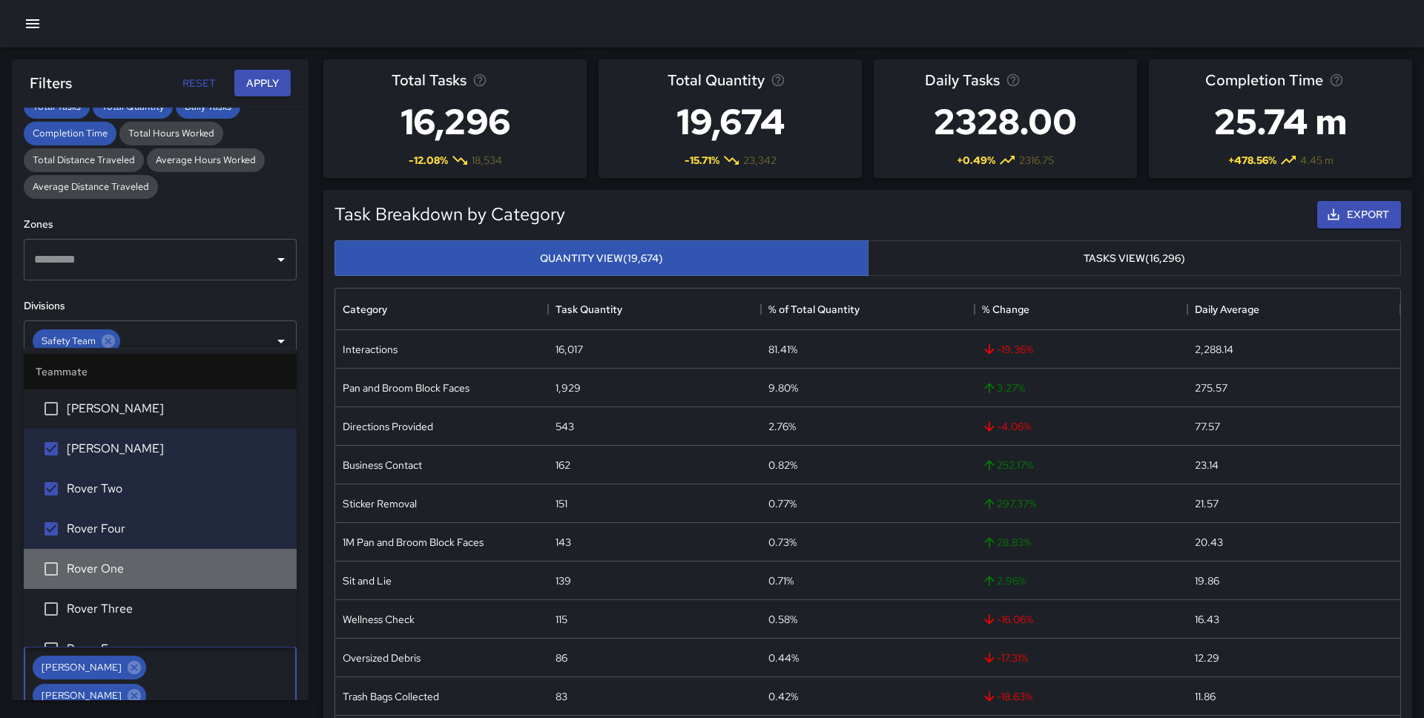
click at [142, 570] on span "Rover One" at bounding box center [176, 569] width 218 height 18
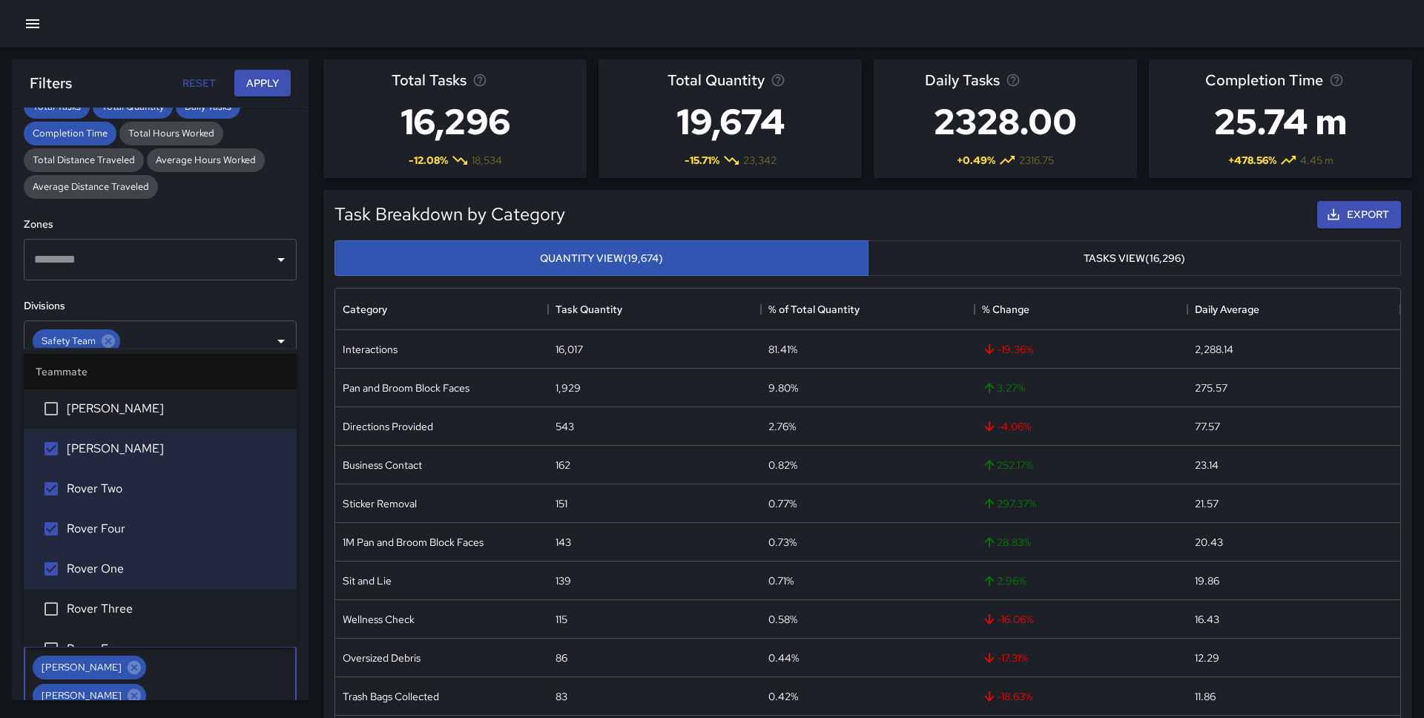
click at [142, 600] on span "Rover Three" at bounding box center [176, 609] width 218 height 18
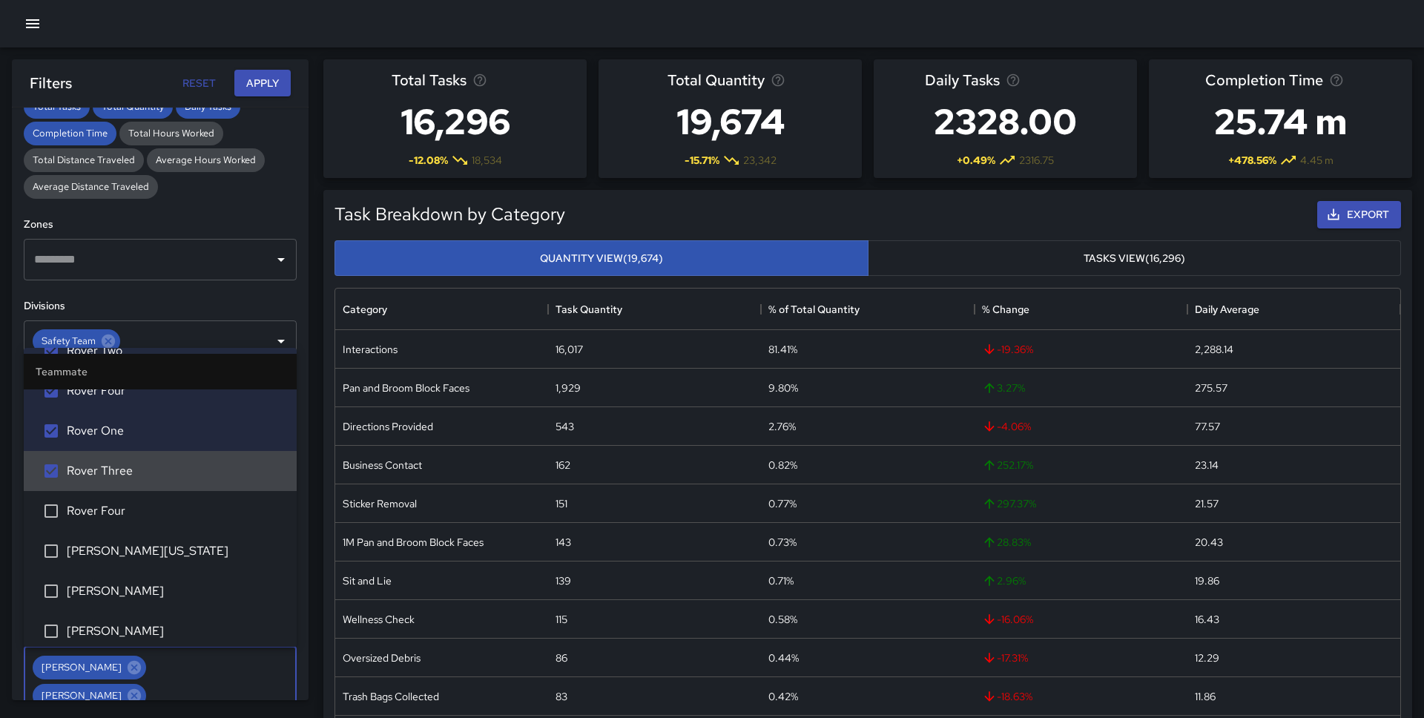
scroll to position [1621, 0]
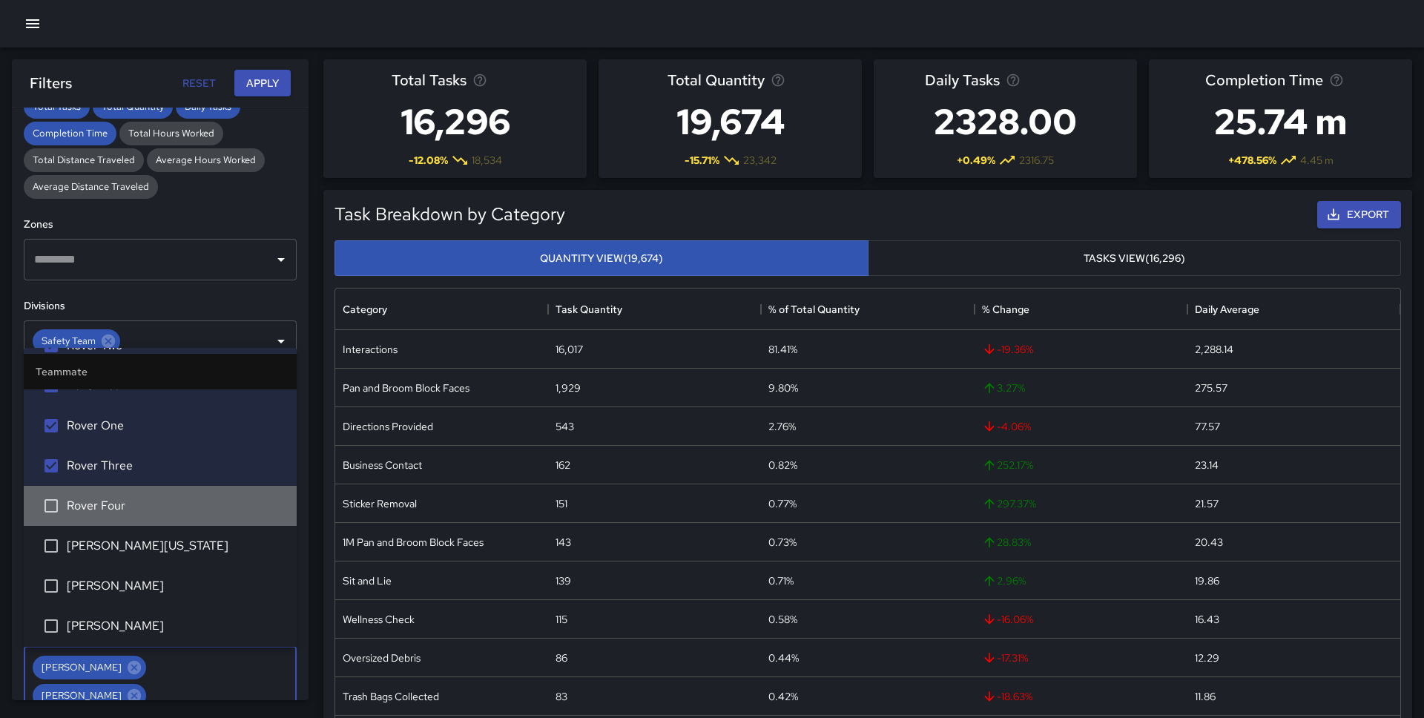
click at [153, 511] on span "Rover Four" at bounding box center [176, 506] width 218 height 18
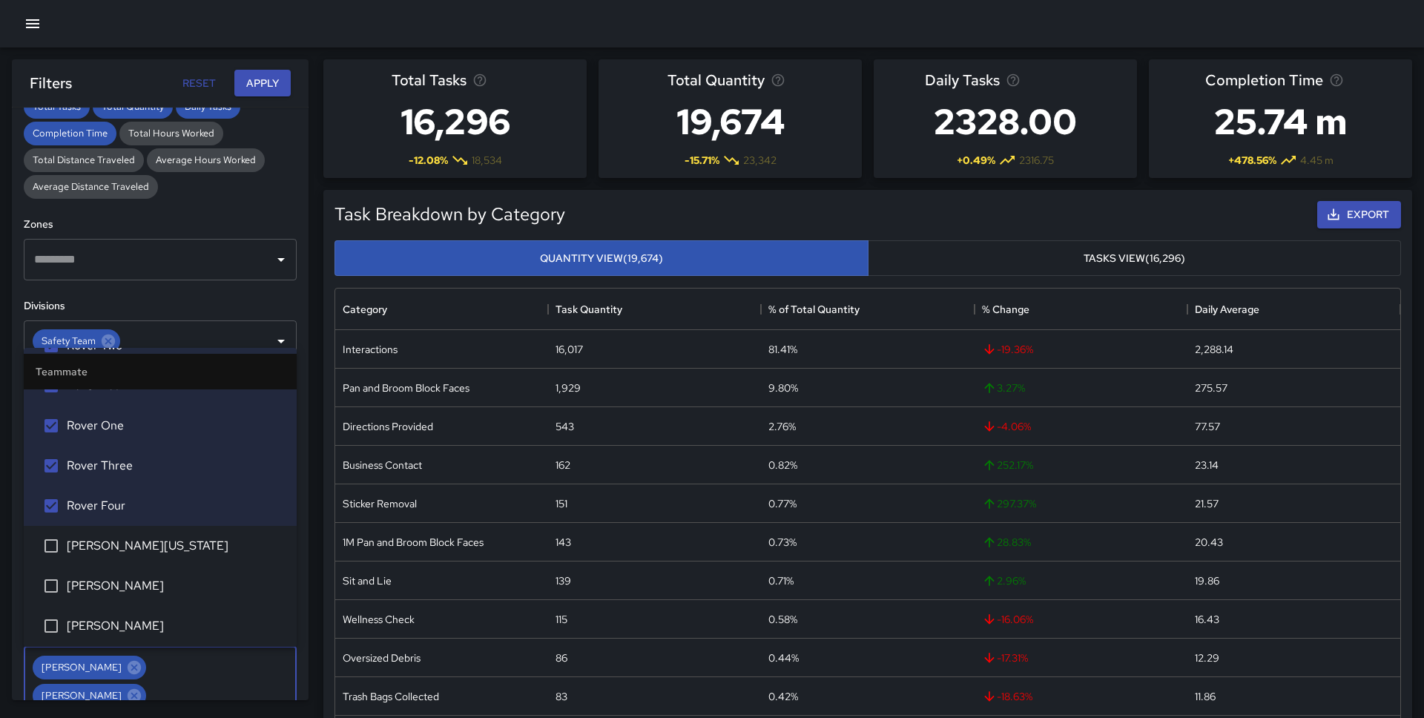
click at [153, 551] on span "[PERSON_NAME][US_STATE]" at bounding box center [176, 546] width 218 height 18
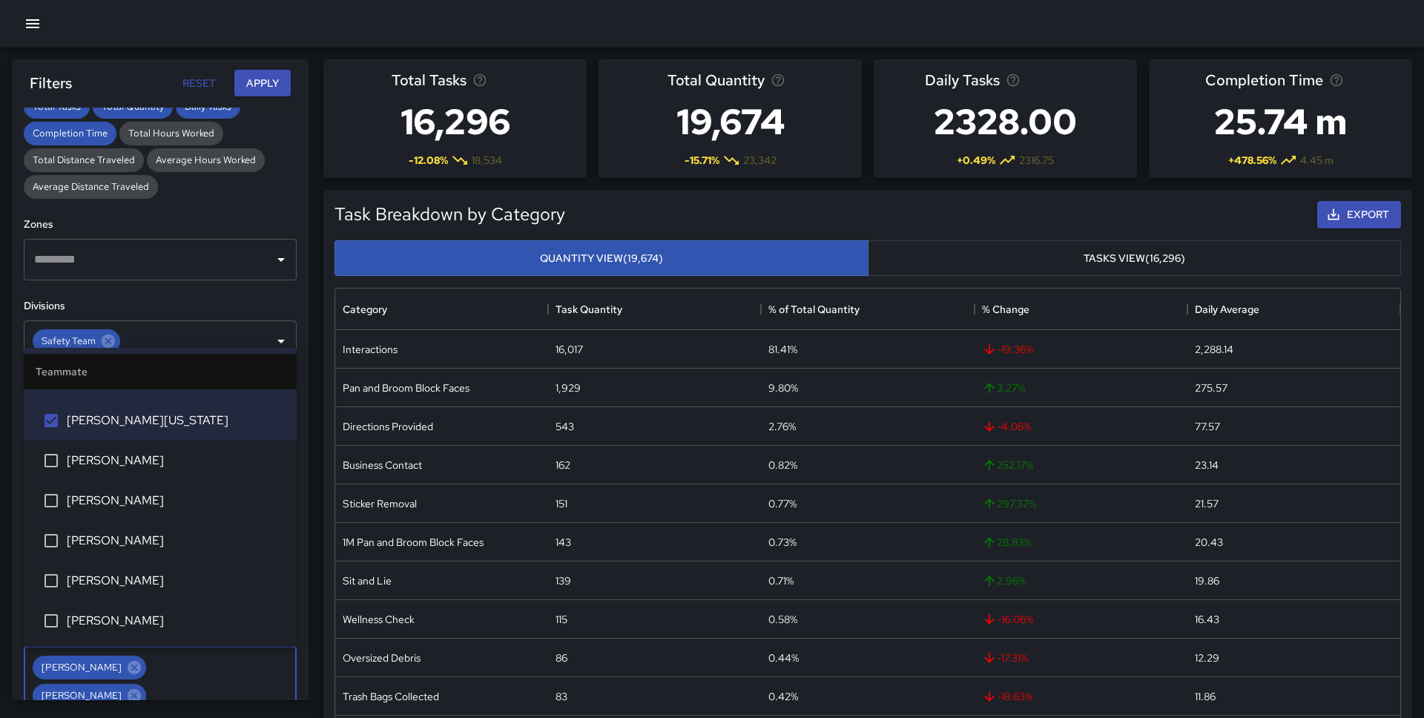
click at [140, 461] on span "[PERSON_NAME]" at bounding box center [176, 461] width 218 height 18
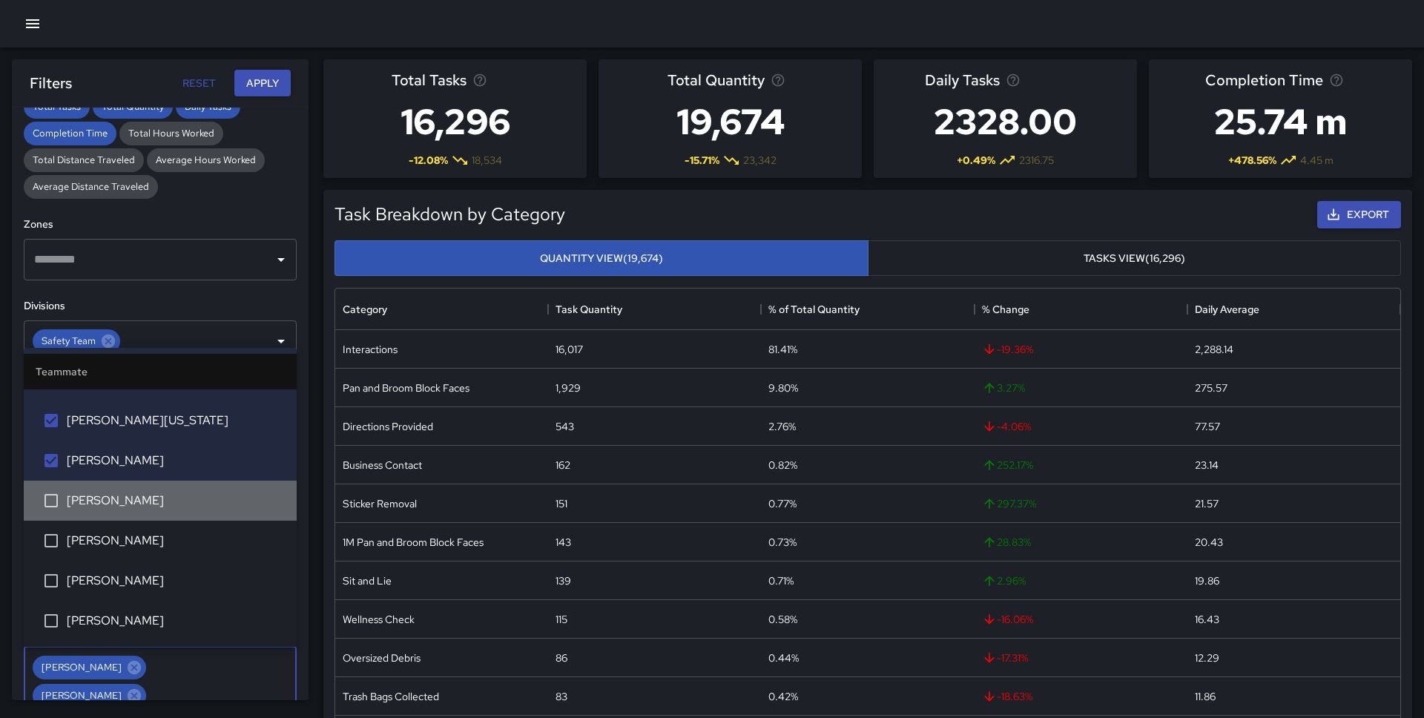
click at [140, 489] on li "[PERSON_NAME]" at bounding box center [160, 501] width 273 height 40
click at [140, 584] on span "[PERSON_NAME]" at bounding box center [176, 581] width 218 height 18
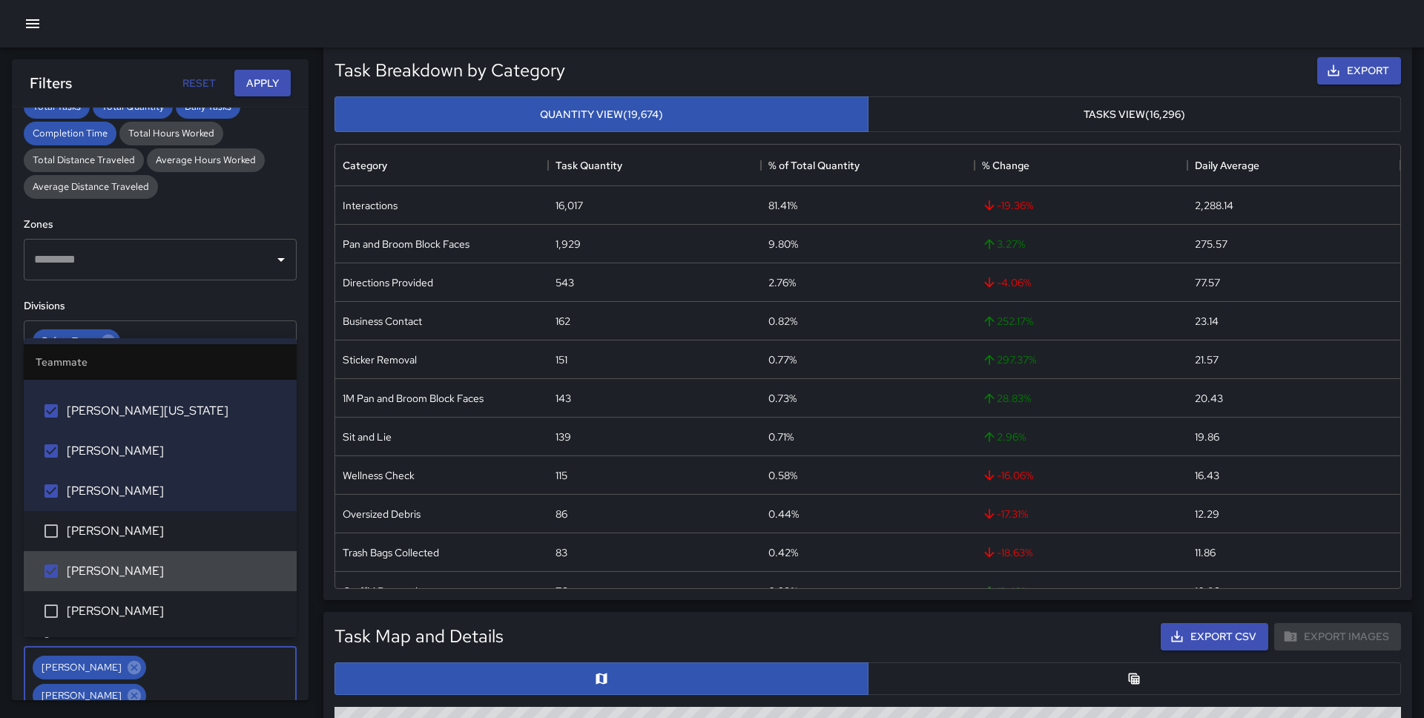
scroll to position [151, 0]
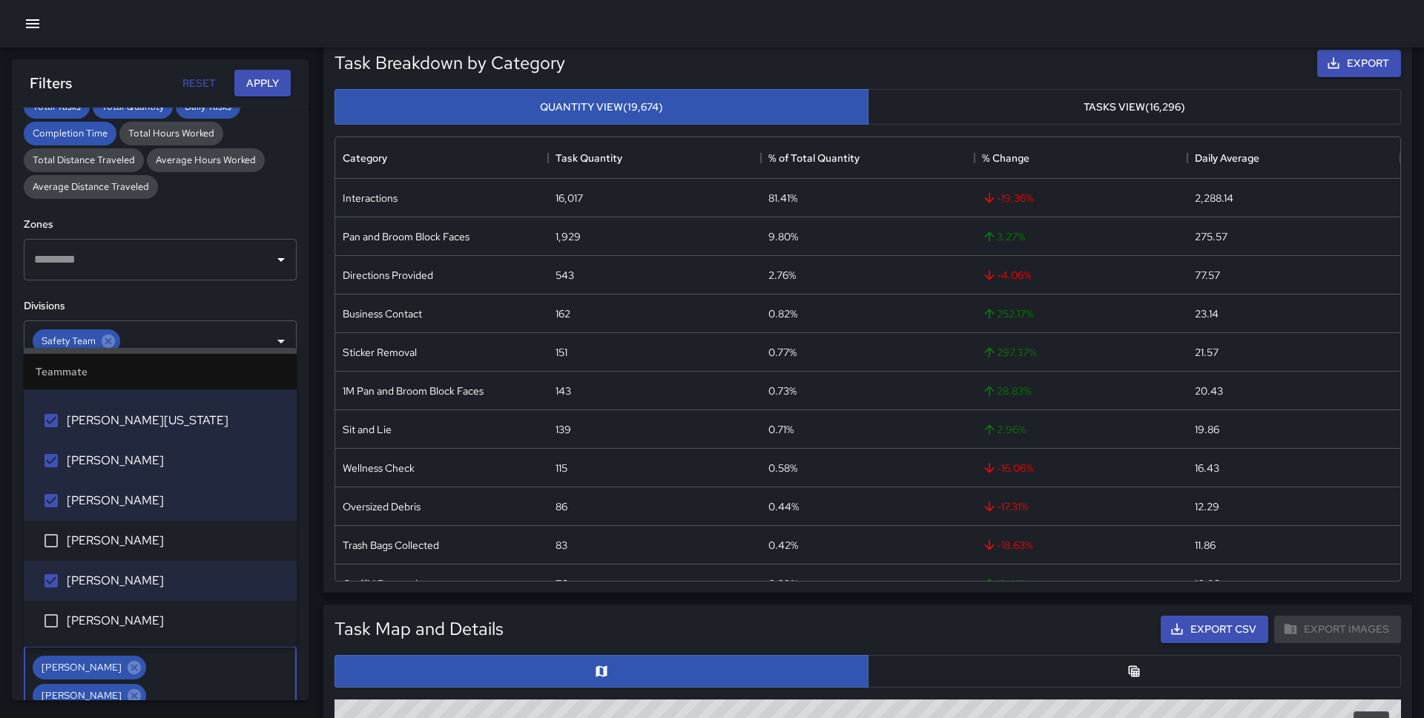
click at [238, 296] on div "**********" at bounding box center [160, 404] width 297 height 593
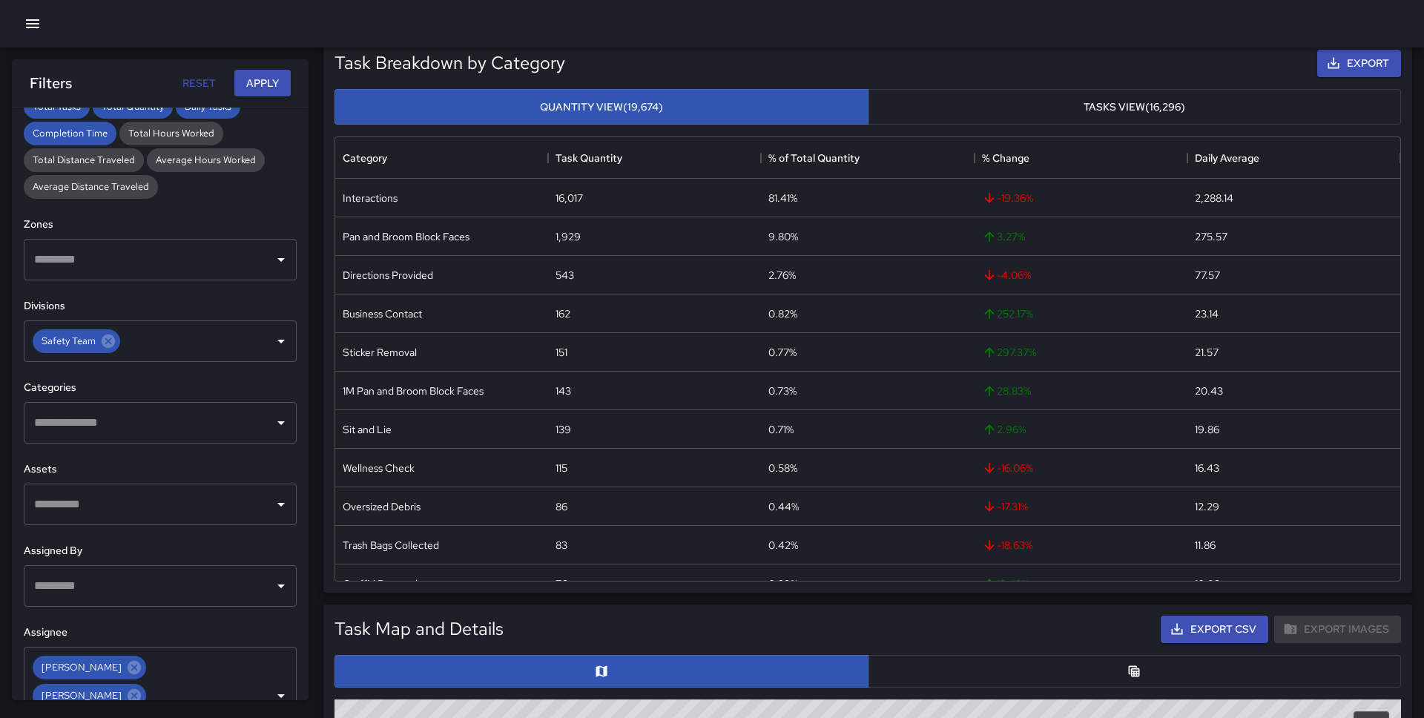
scroll to position [369, 0]
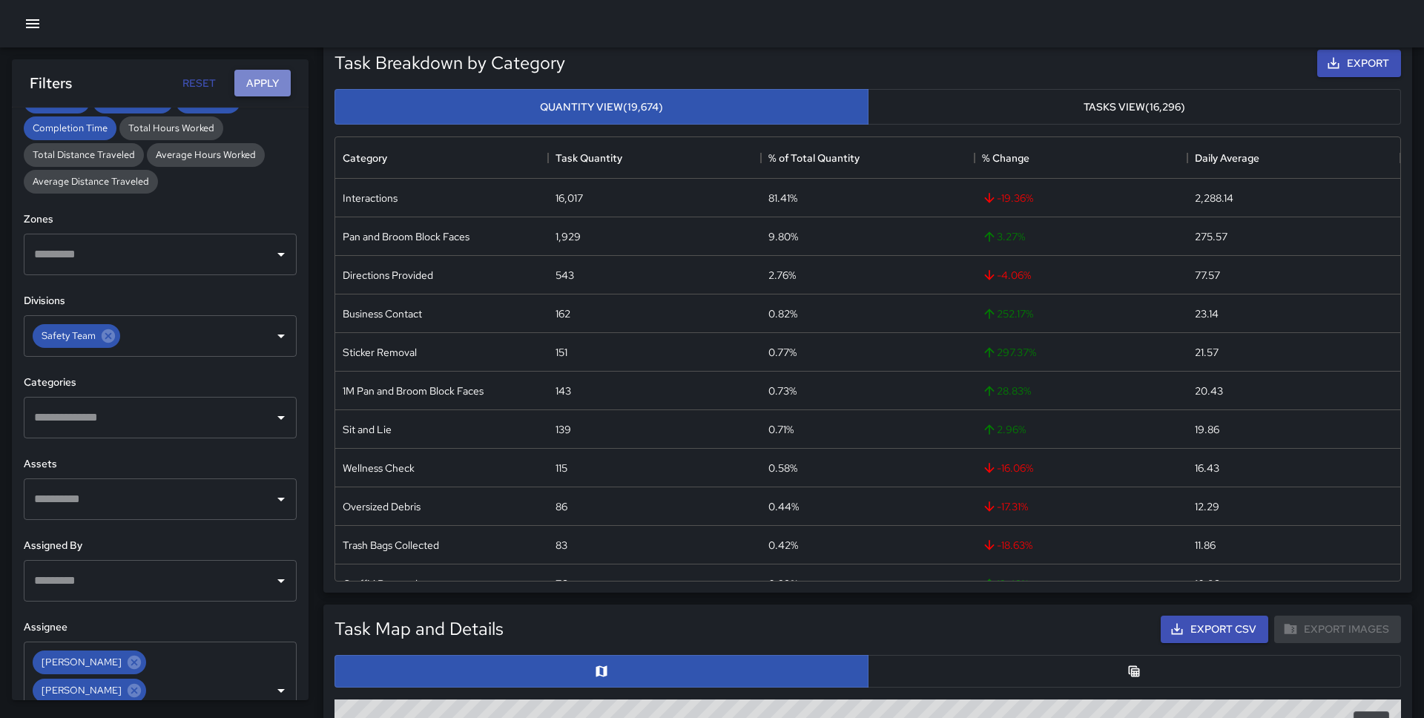
click at [265, 86] on button "Apply" at bounding box center [262, 83] width 56 height 27
